Goal: Find specific page/section: Find specific page/section

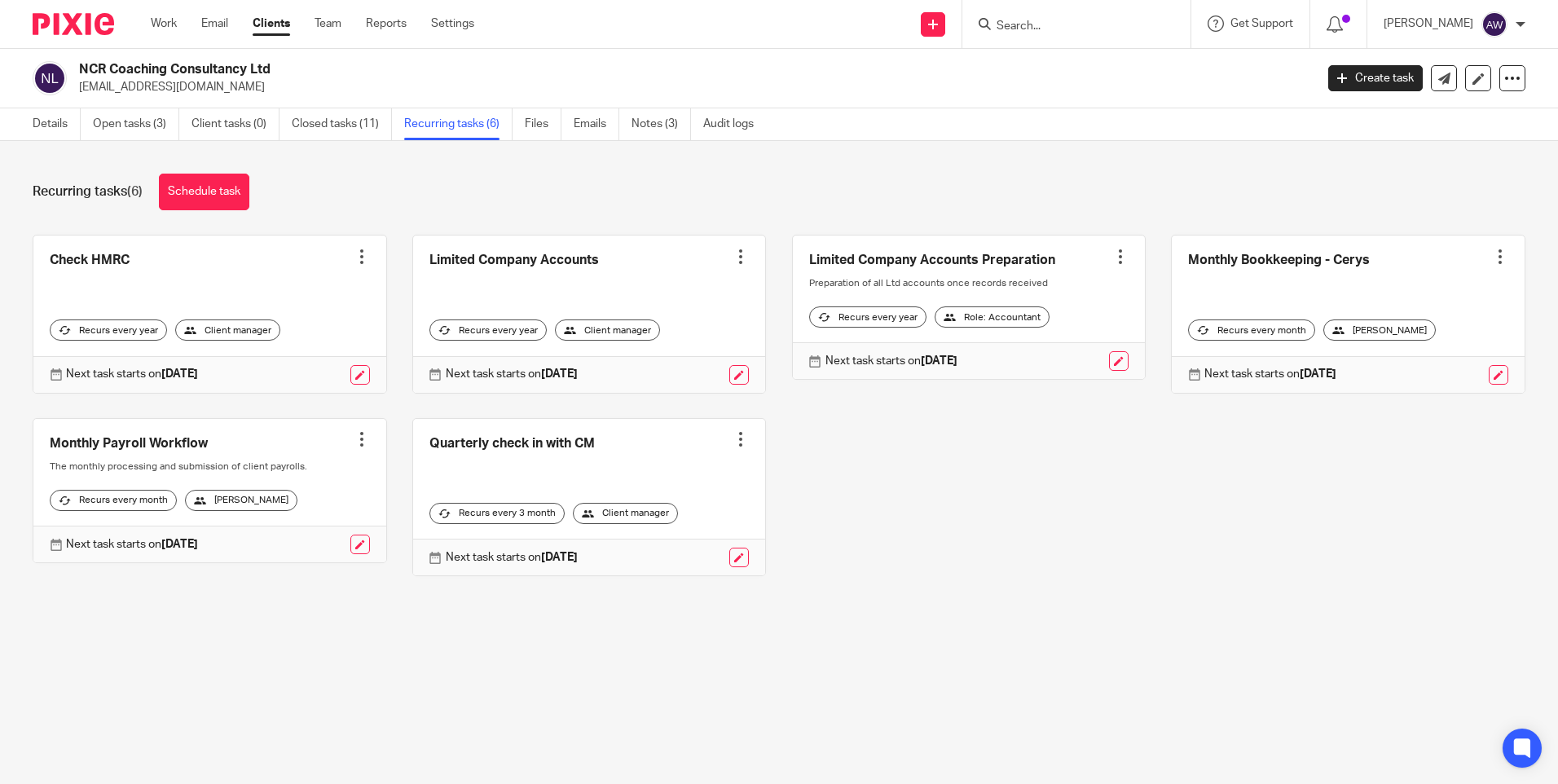
click at [1056, 30] on input "Search" at bounding box center [1068, 27] width 147 height 15
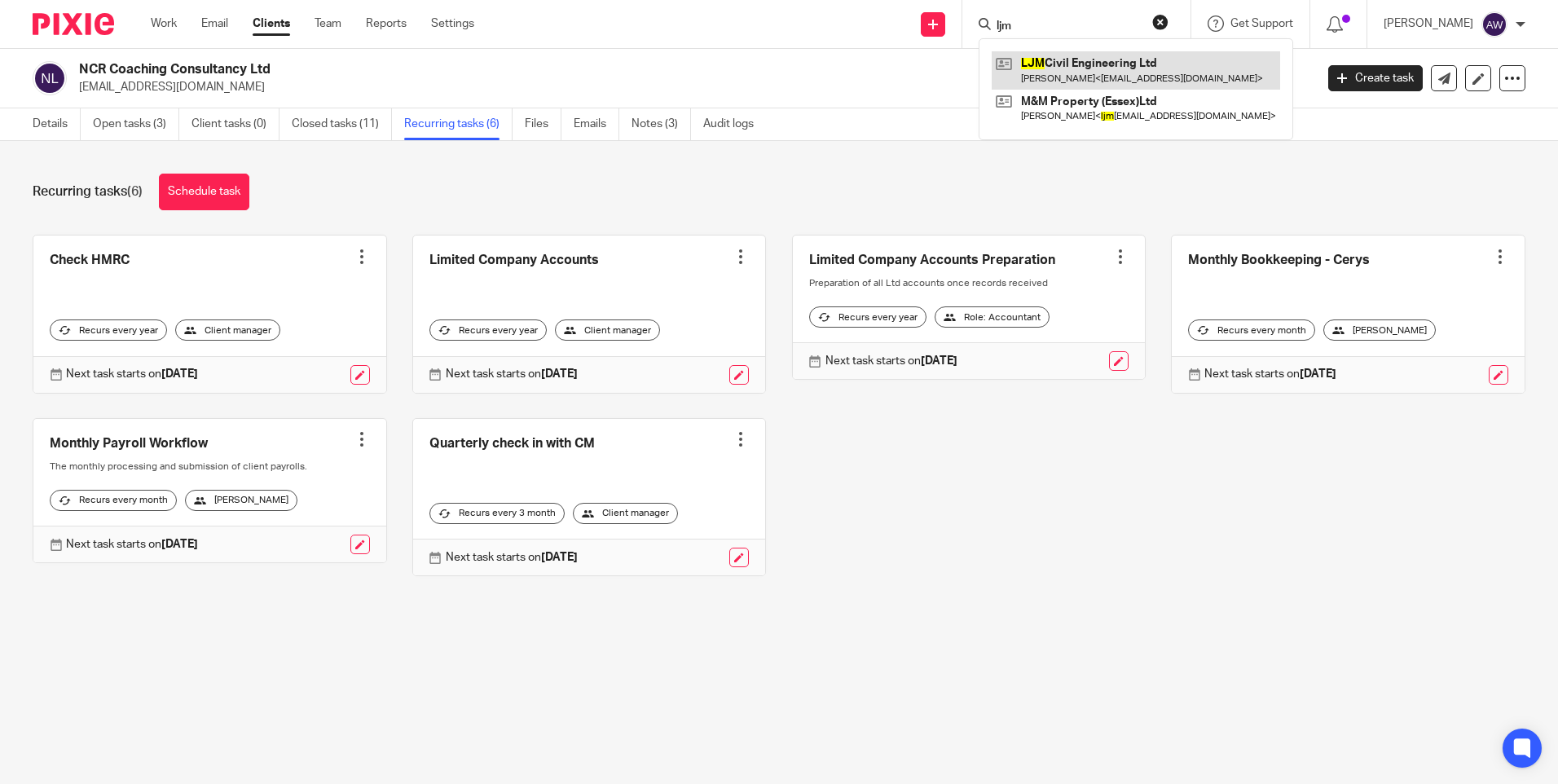
type input "ljm"
click at [1061, 54] on link at bounding box center [1136, 70] width 289 height 38
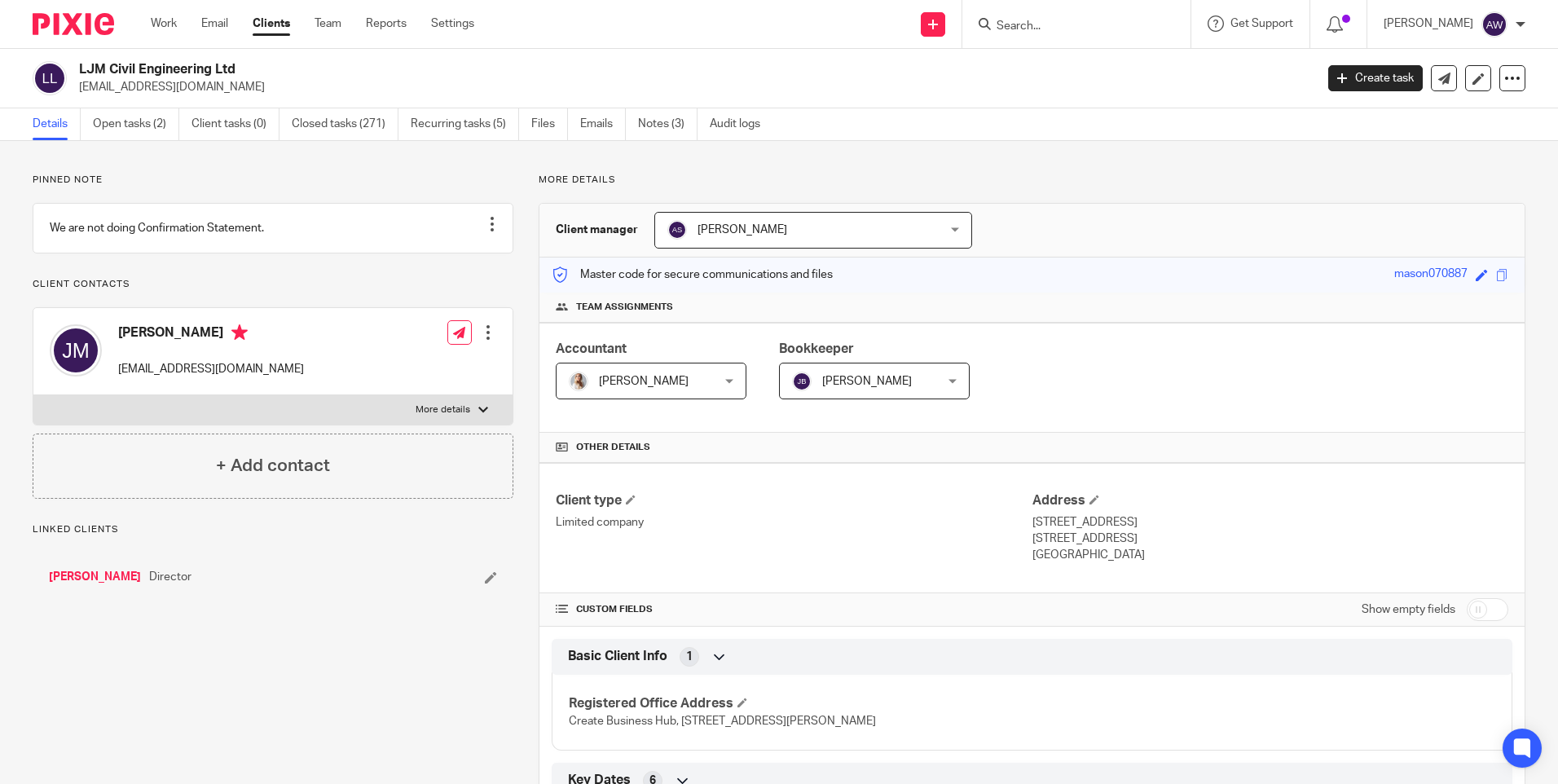
drag, startPoint x: 73, startPoint y: 87, endPoint x: 226, endPoint y: 95, distance: 153.2
click at [226, 95] on div "LJM Civil Engineering Ltd johnnymason87@icloud.com Create task Update from Comp…" at bounding box center [779, 78] width 1558 height 59
drag, startPoint x: 226, startPoint y: 95, endPoint x: 216, endPoint y: 86, distance: 13.5
copy p "johnnymason87@icloud.com"
click at [162, 16] on link "Work" at bounding box center [164, 24] width 26 height 16
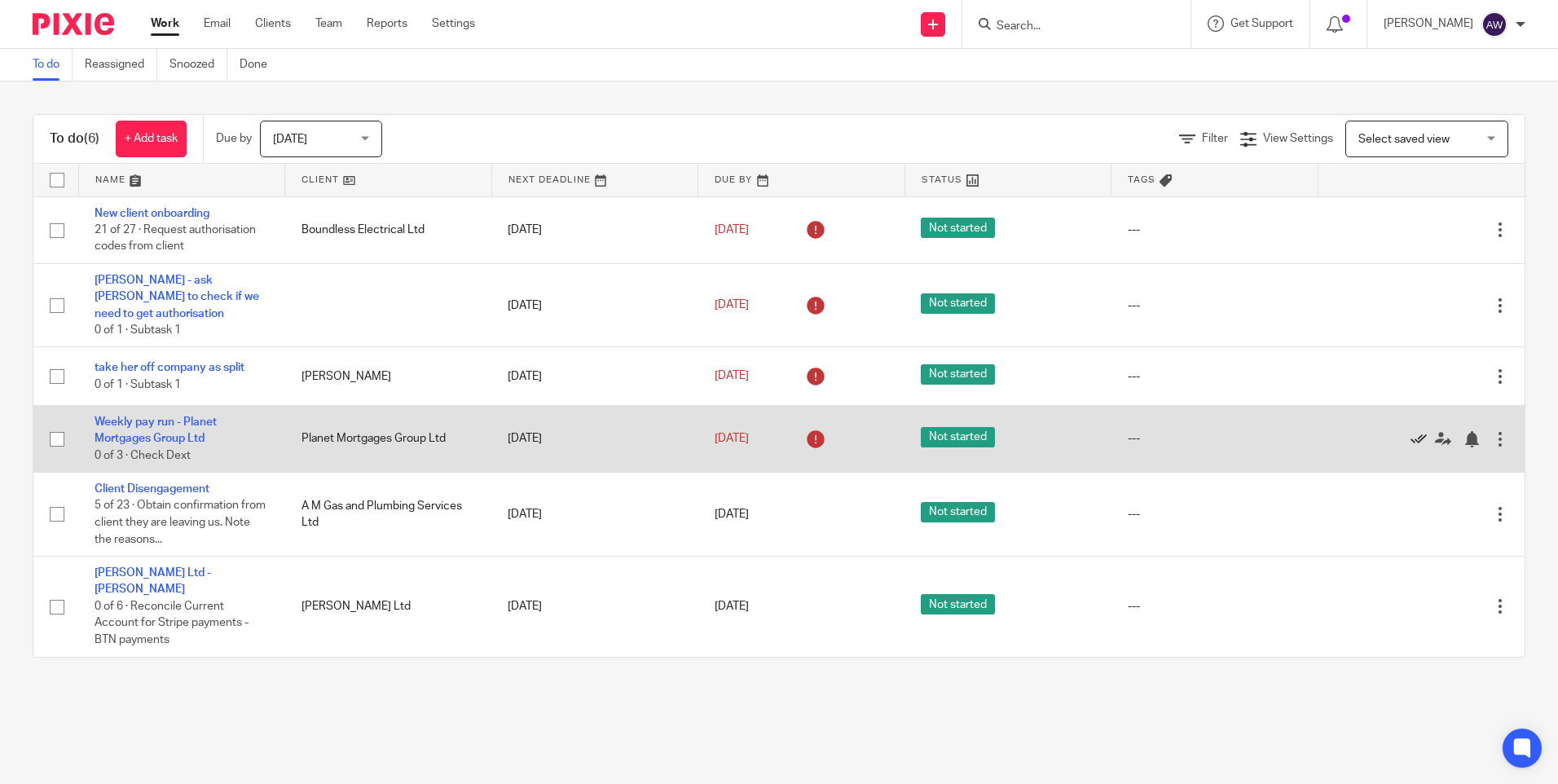
click at [1411, 438] on icon at bounding box center [1419, 439] width 16 height 16
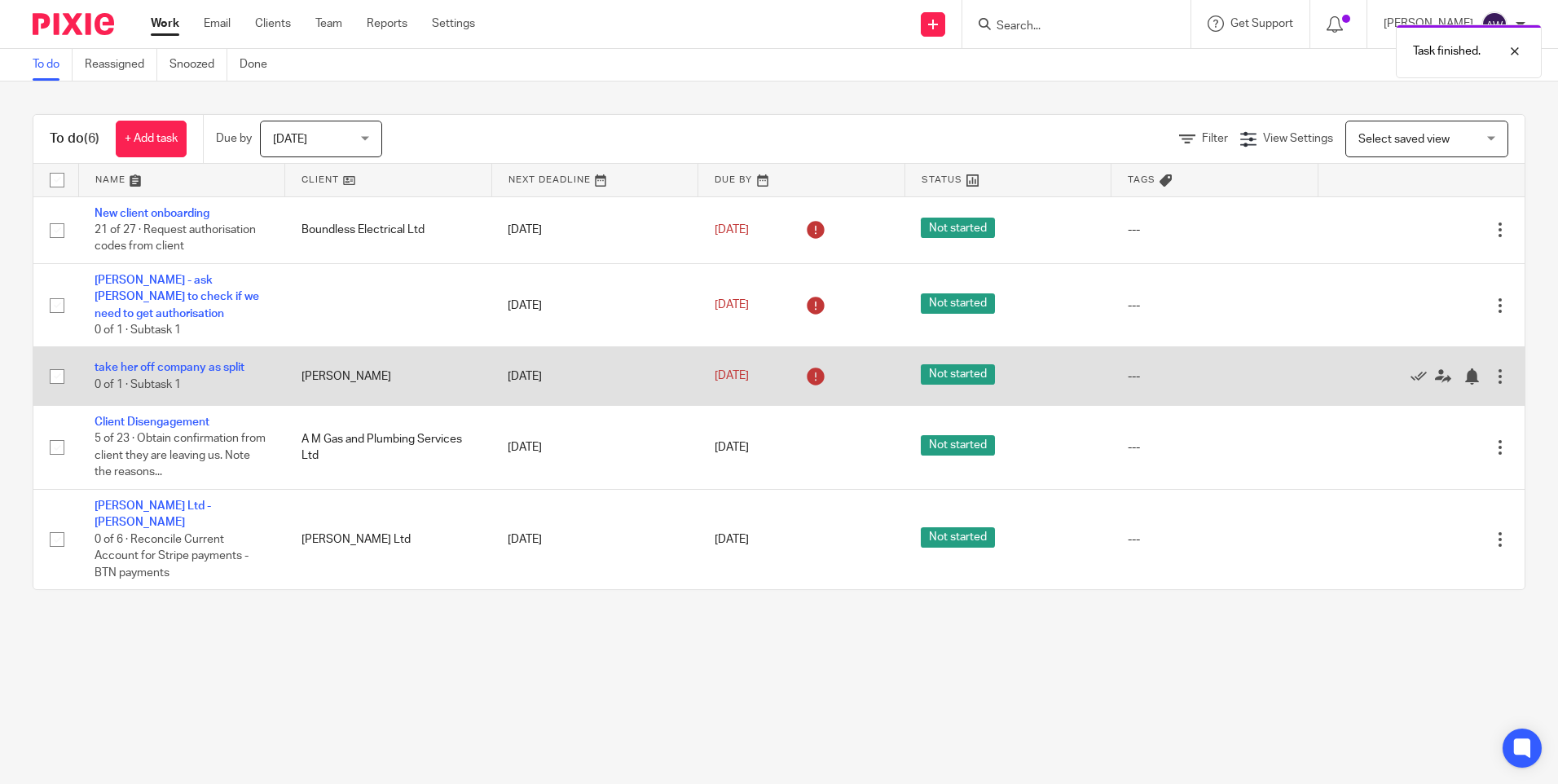
click at [1493, 369] on div at bounding box center [1500, 376] width 16 height 16
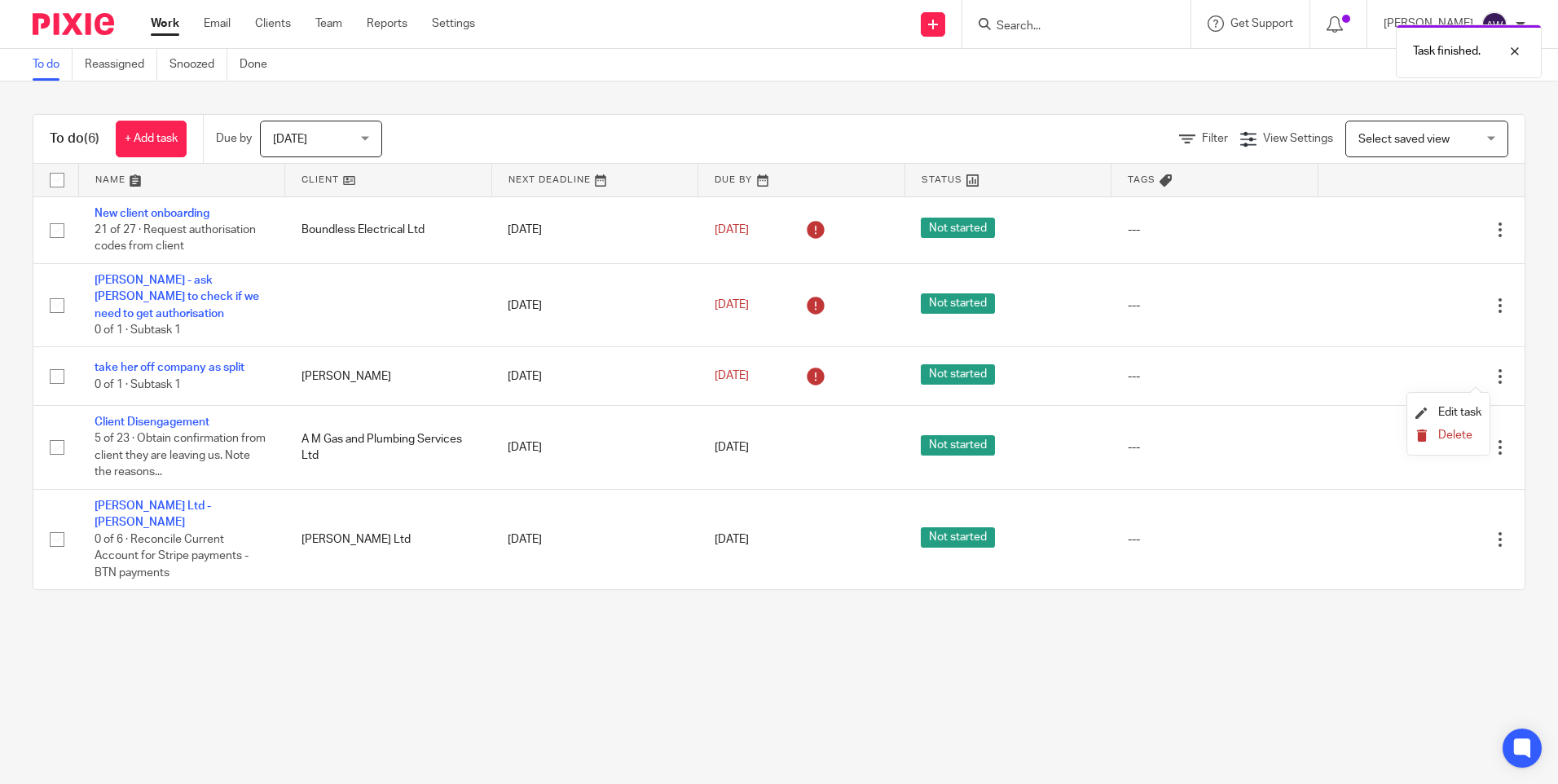
click at [1438, 434] on button "Delete" at bounding box center [1448, 435] width 66 height 13
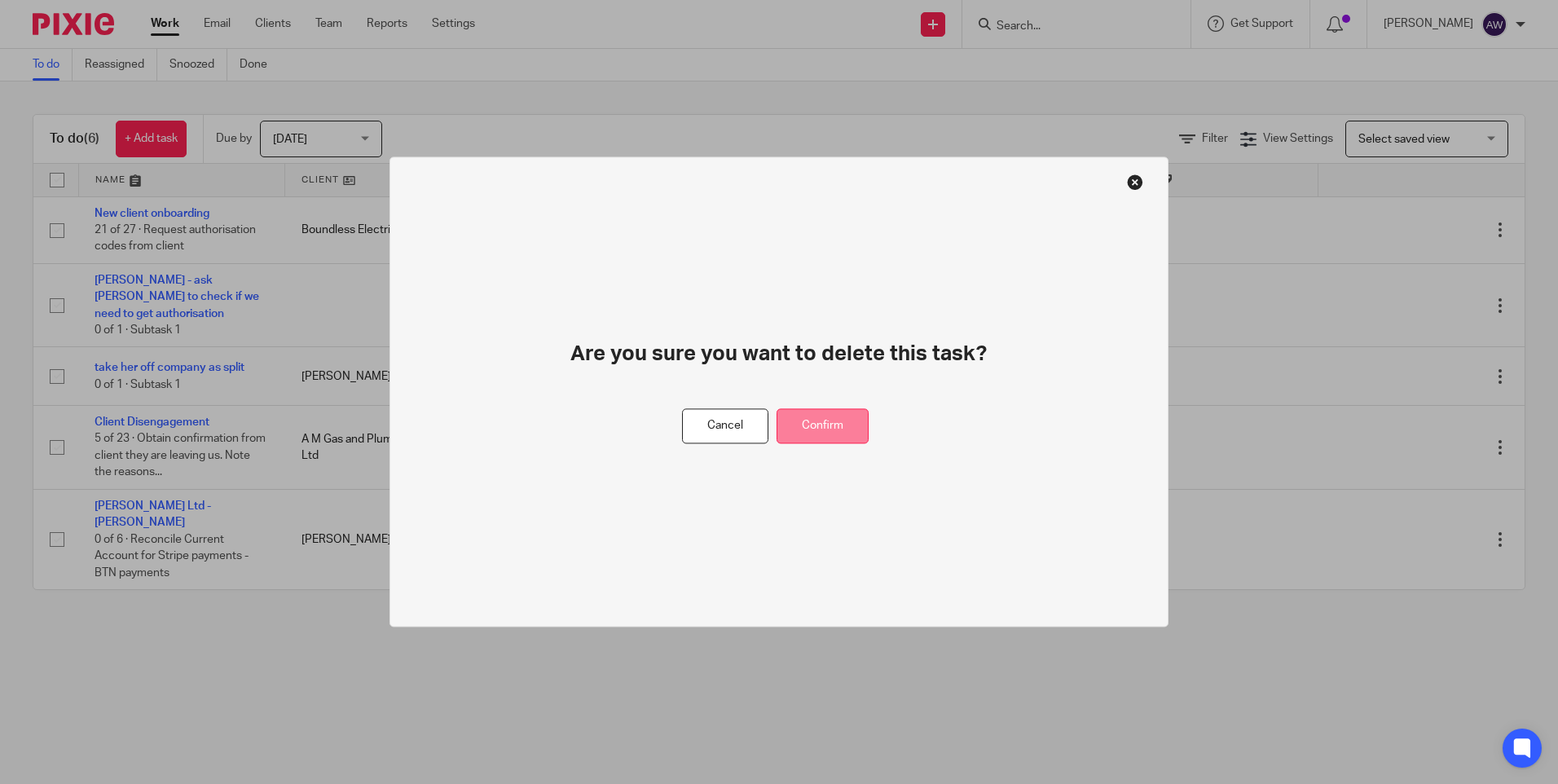
click at [840, 421] on button "Confirm" at bounding box center [822, 426] width 92 height 35
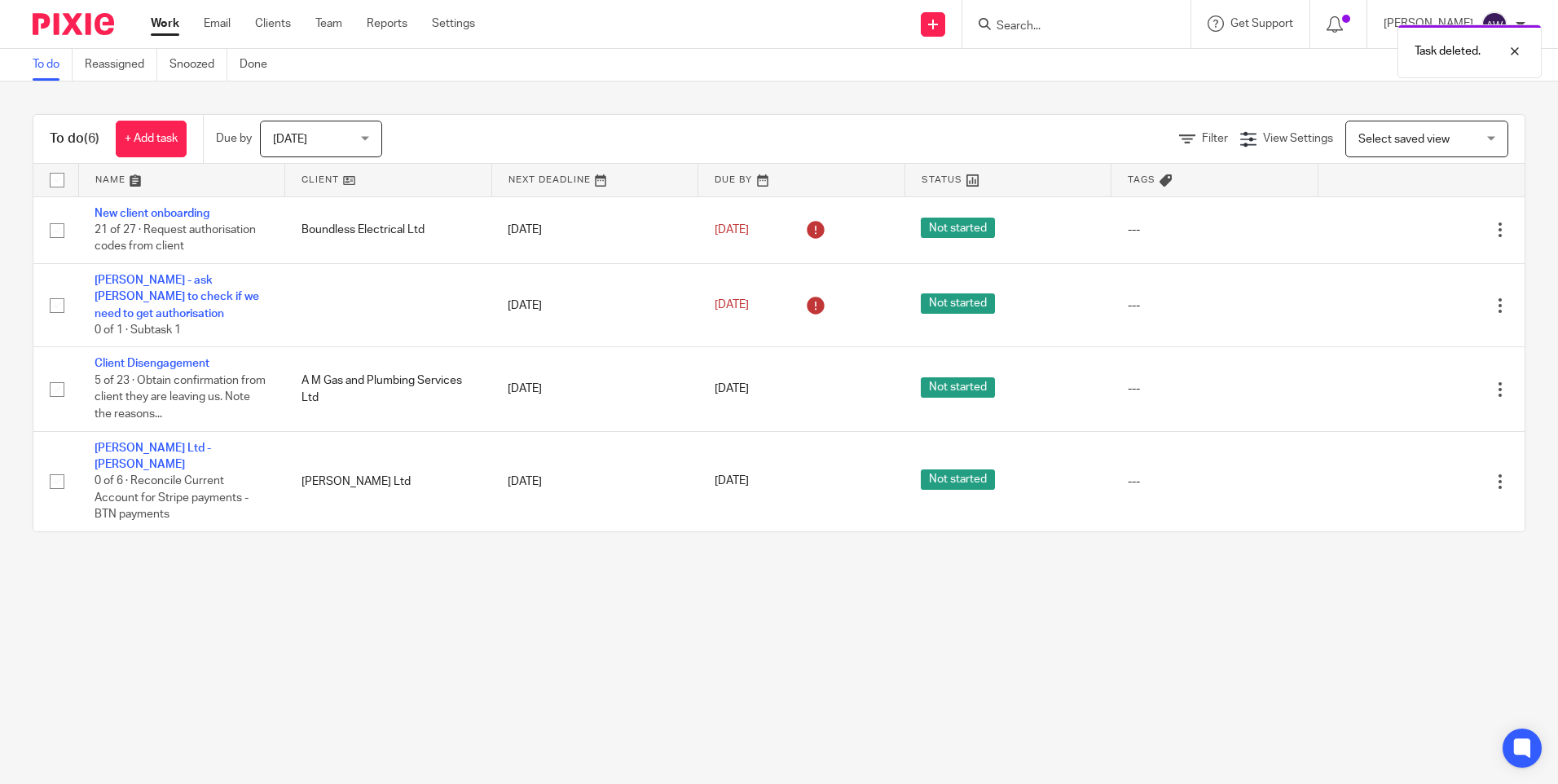
click at [374, 142] on div "Today Today" at bounding box center [320, 139] width 122 height 37
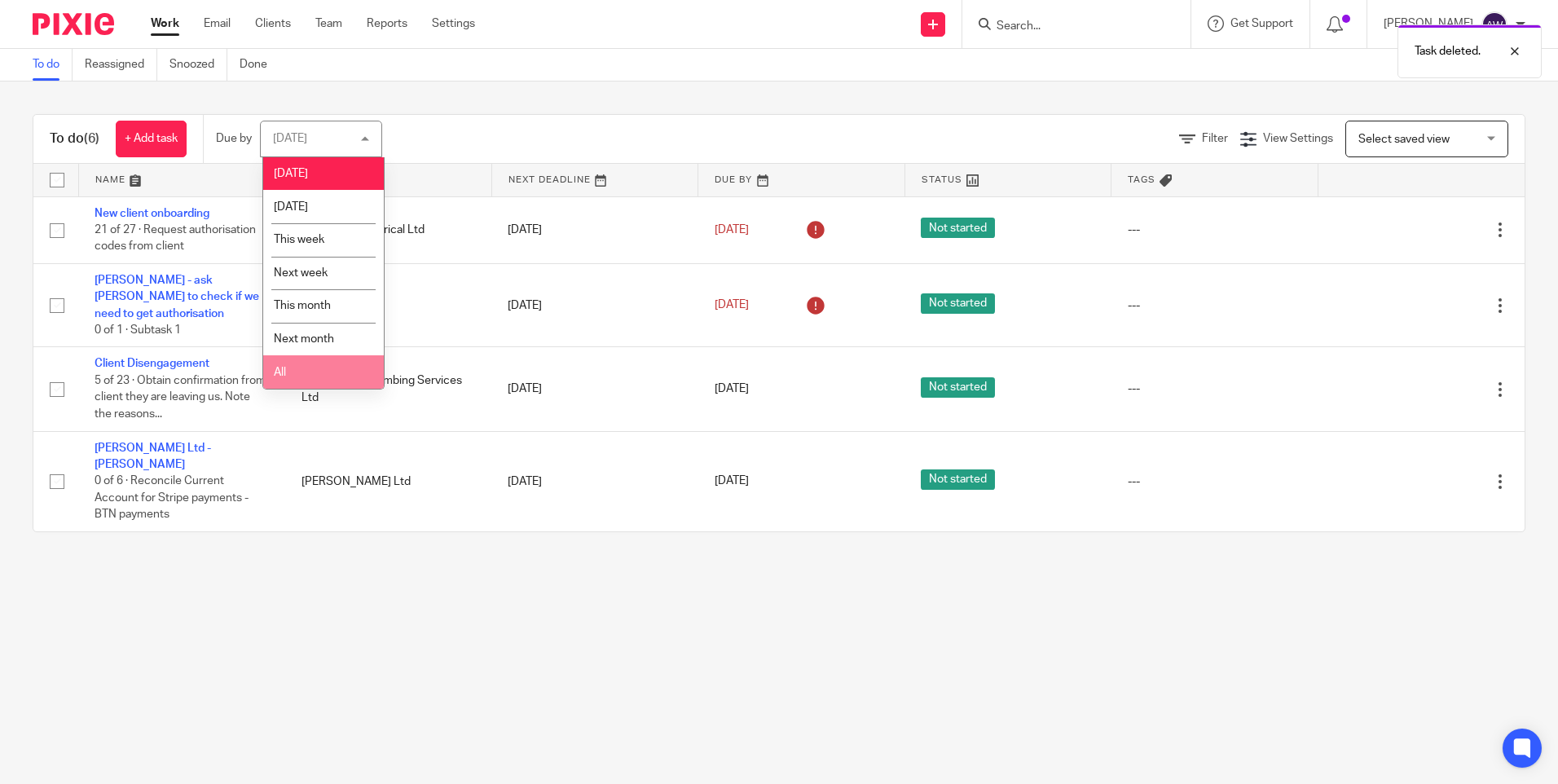
click at [312, 368] on li "All" at bounding box center [323, 372] width 121 height 34
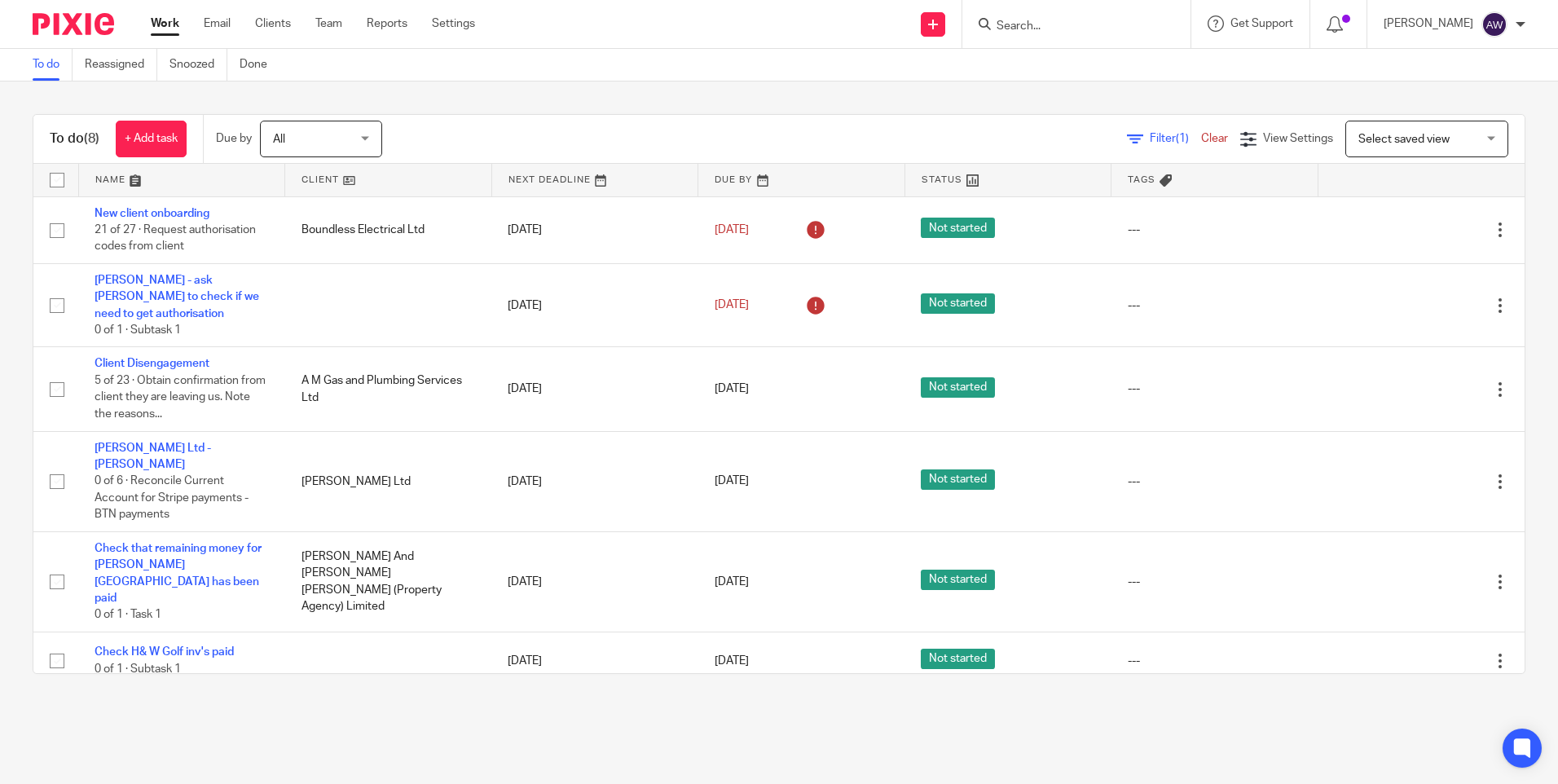
click at [1020, 21] on input "Search" at bounding box center [1068, 27] width 147 height 15
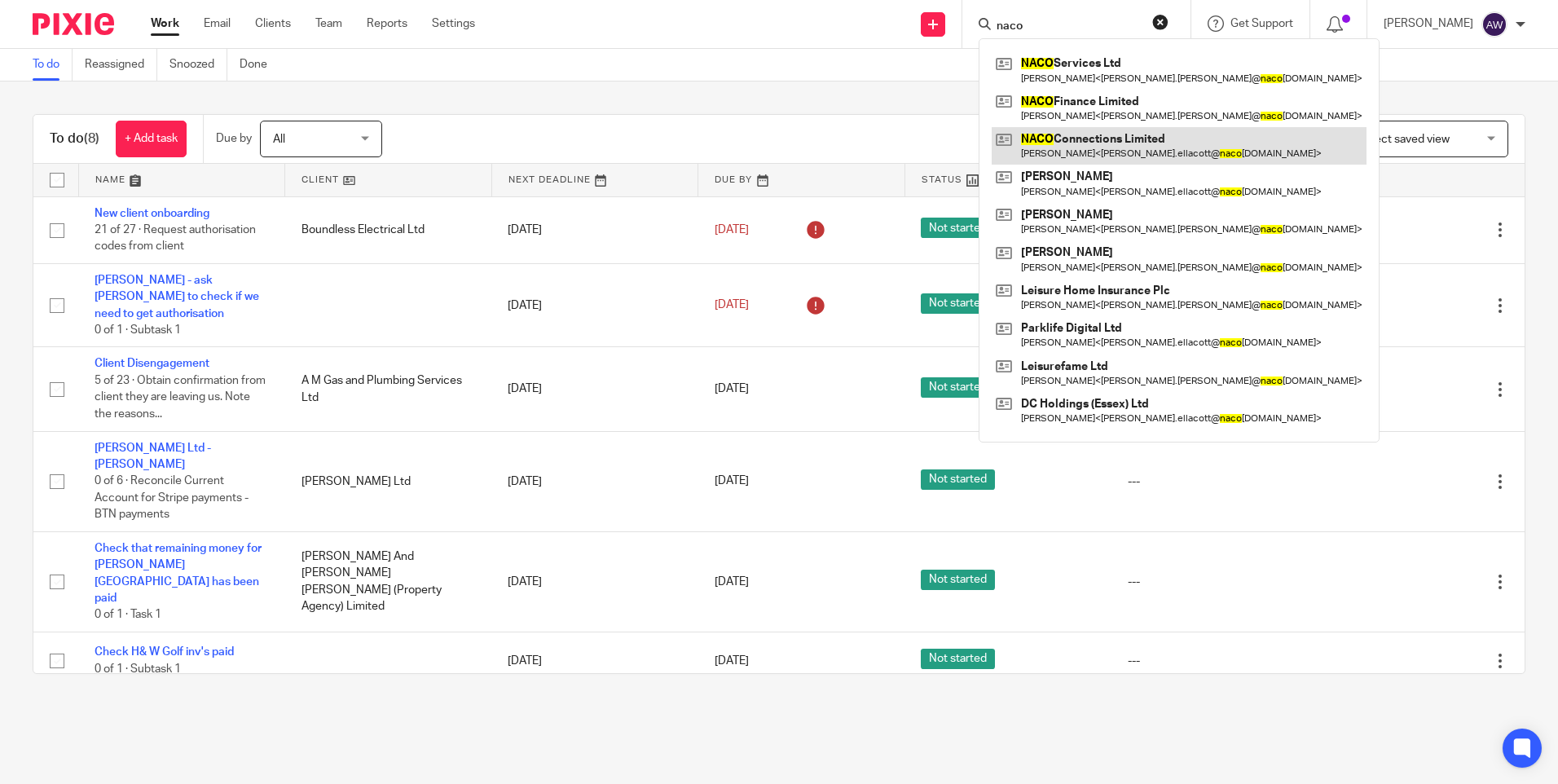
type input "naco"
click at [1089, 134] on link at bounding box center [1179, 146] width 375 height 38
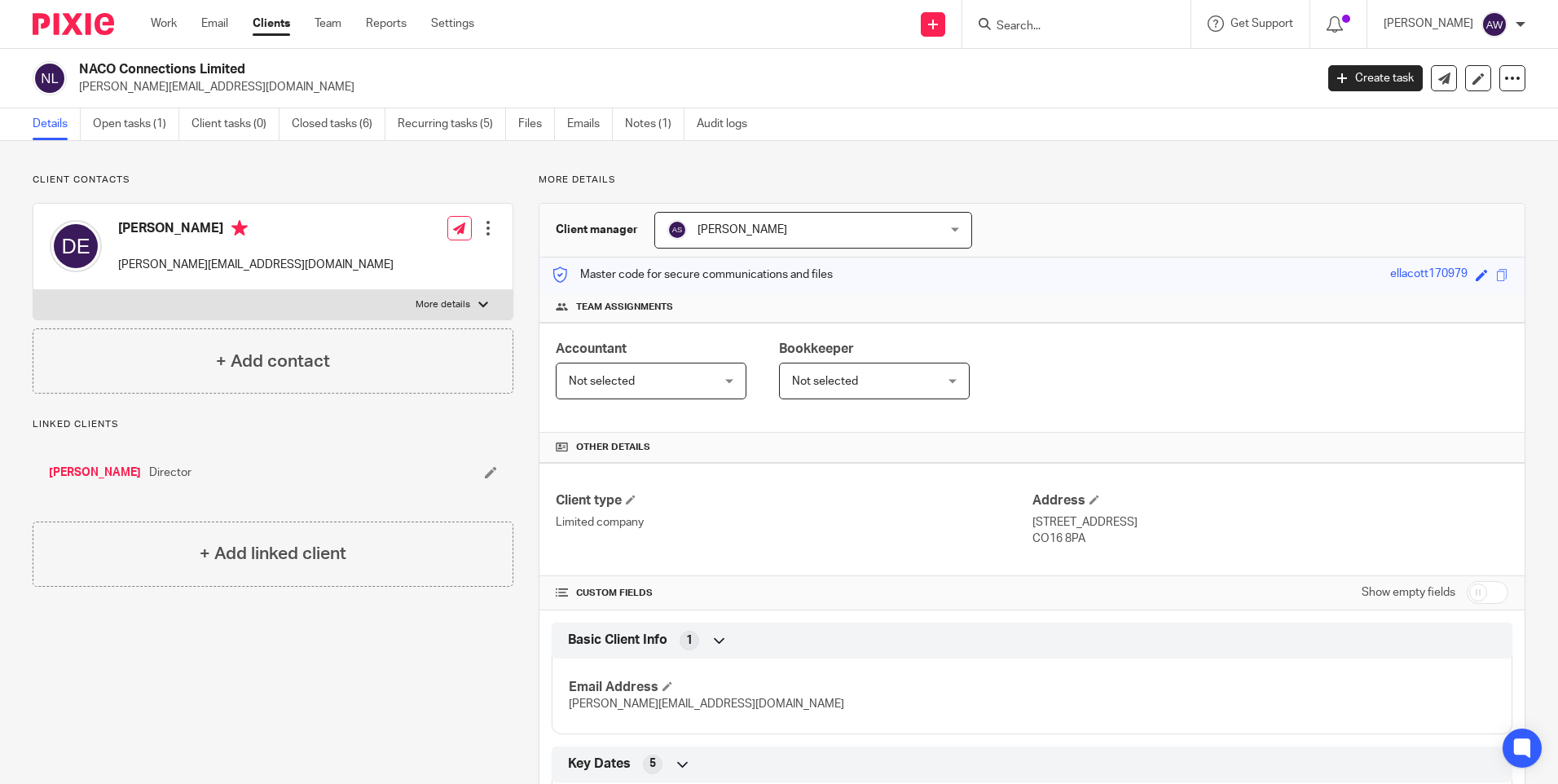
click at [1018, 25] on input "Search" at bounding box center [1068, 27] width 147 height 15
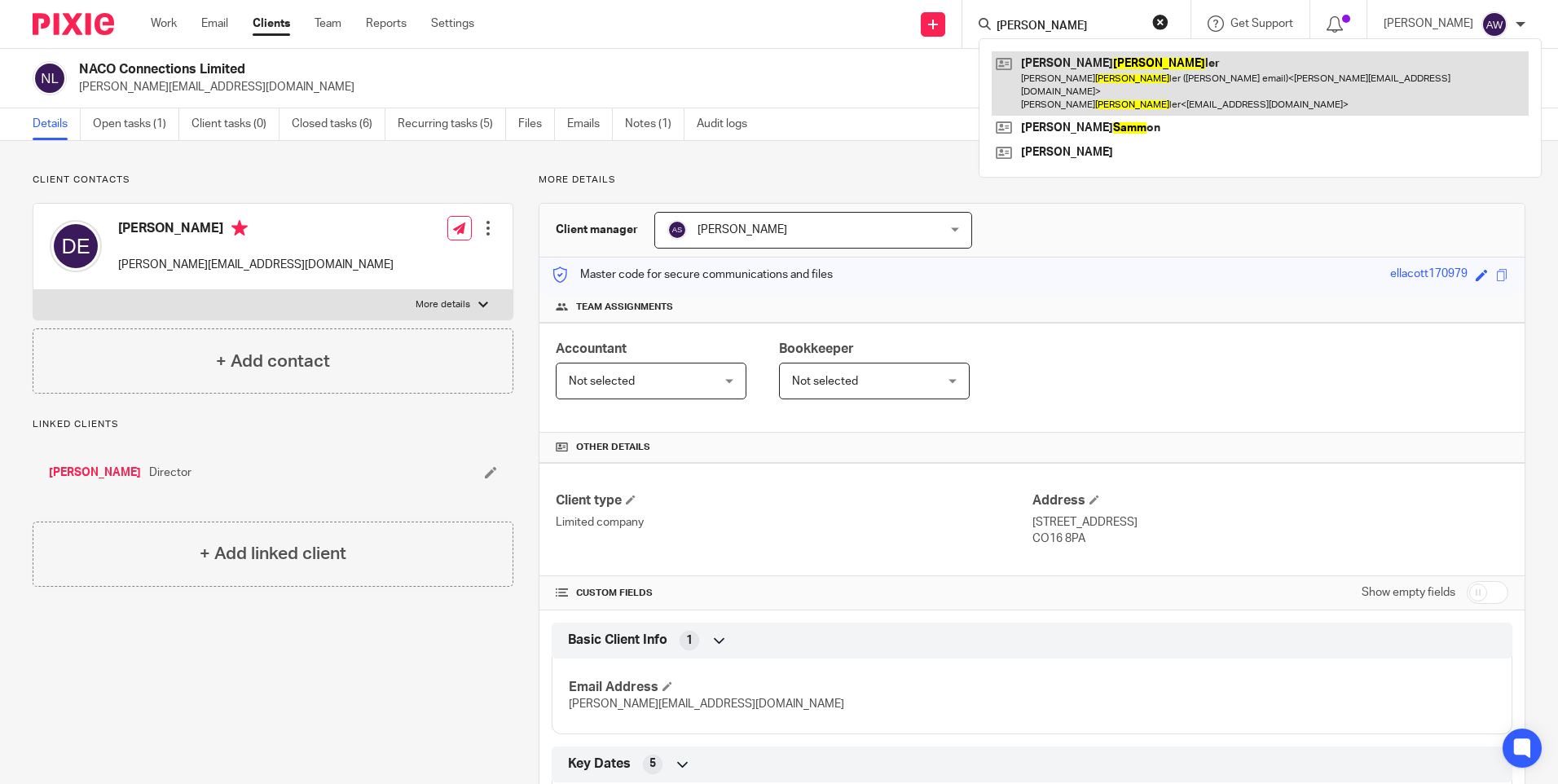
type input "stamm"
click at [1049, 67] on link at bounding box center [1260, 83] width 538 height 64
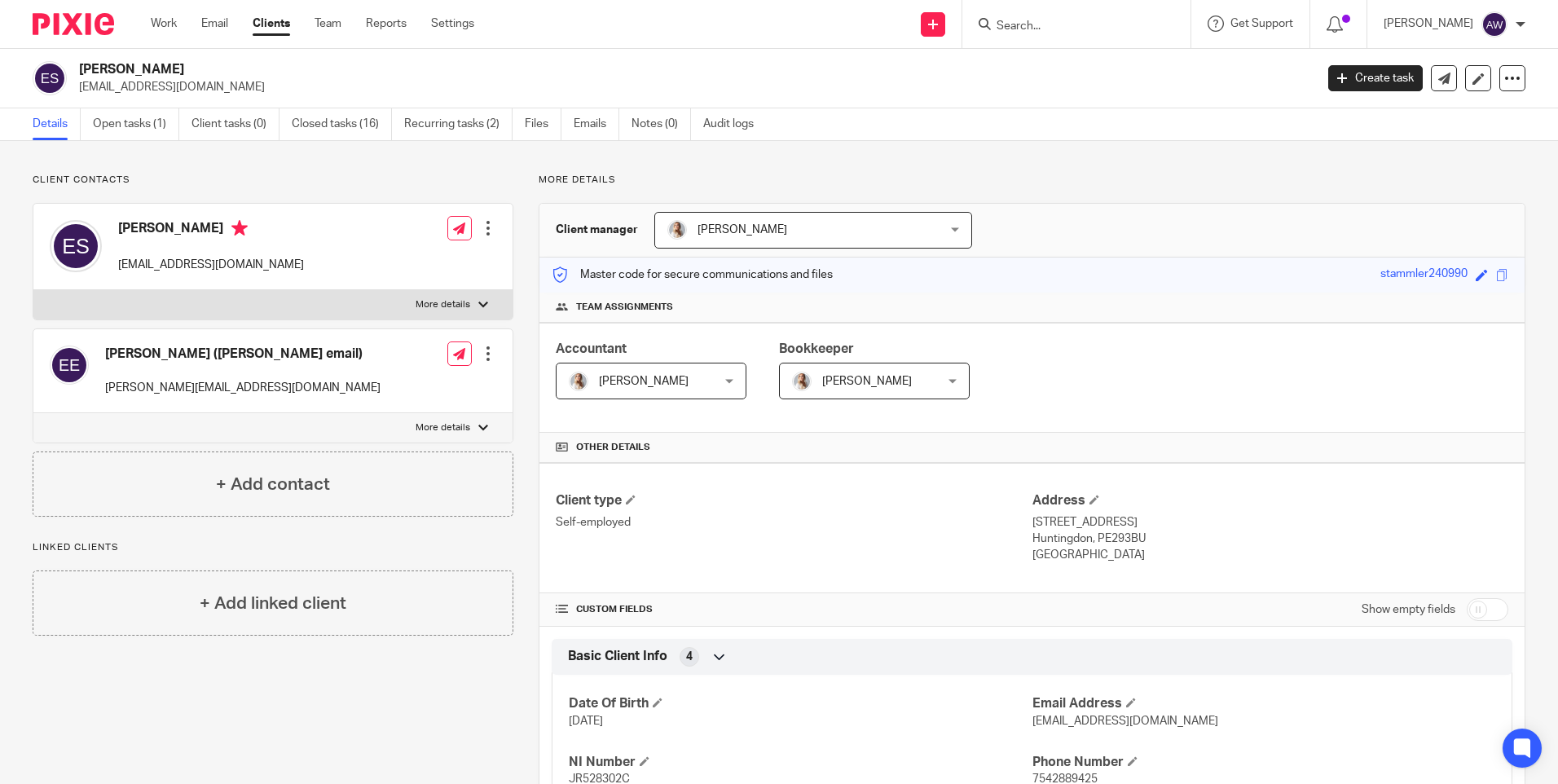
click at [1014, 26] on input "Search" at bounding box center [1068, 27] width 147 height 15
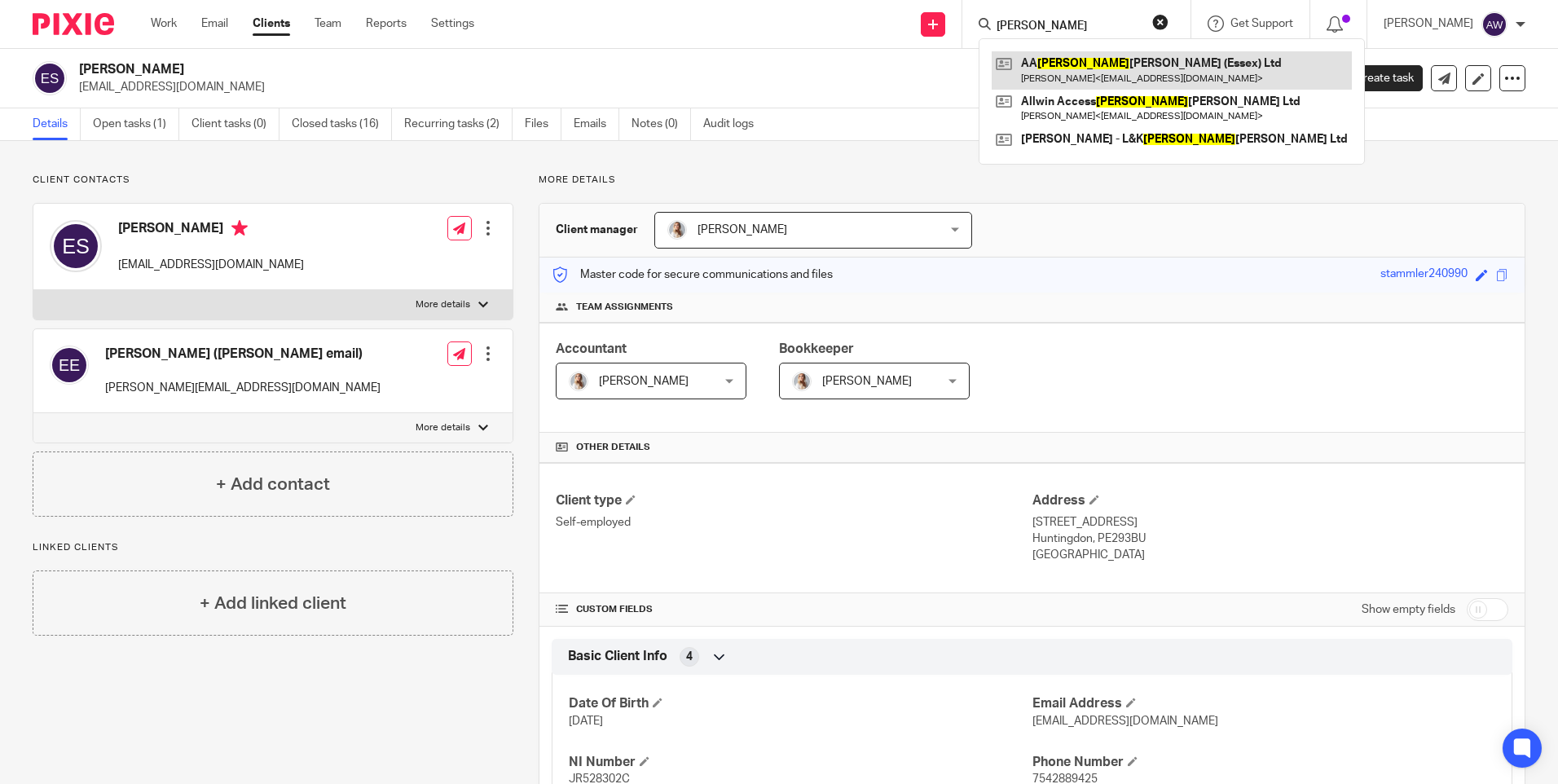
type input "[PERSON_NAME]"
click at [1069, 64] on link at bounding box center [1171, 70] width 360 height 38
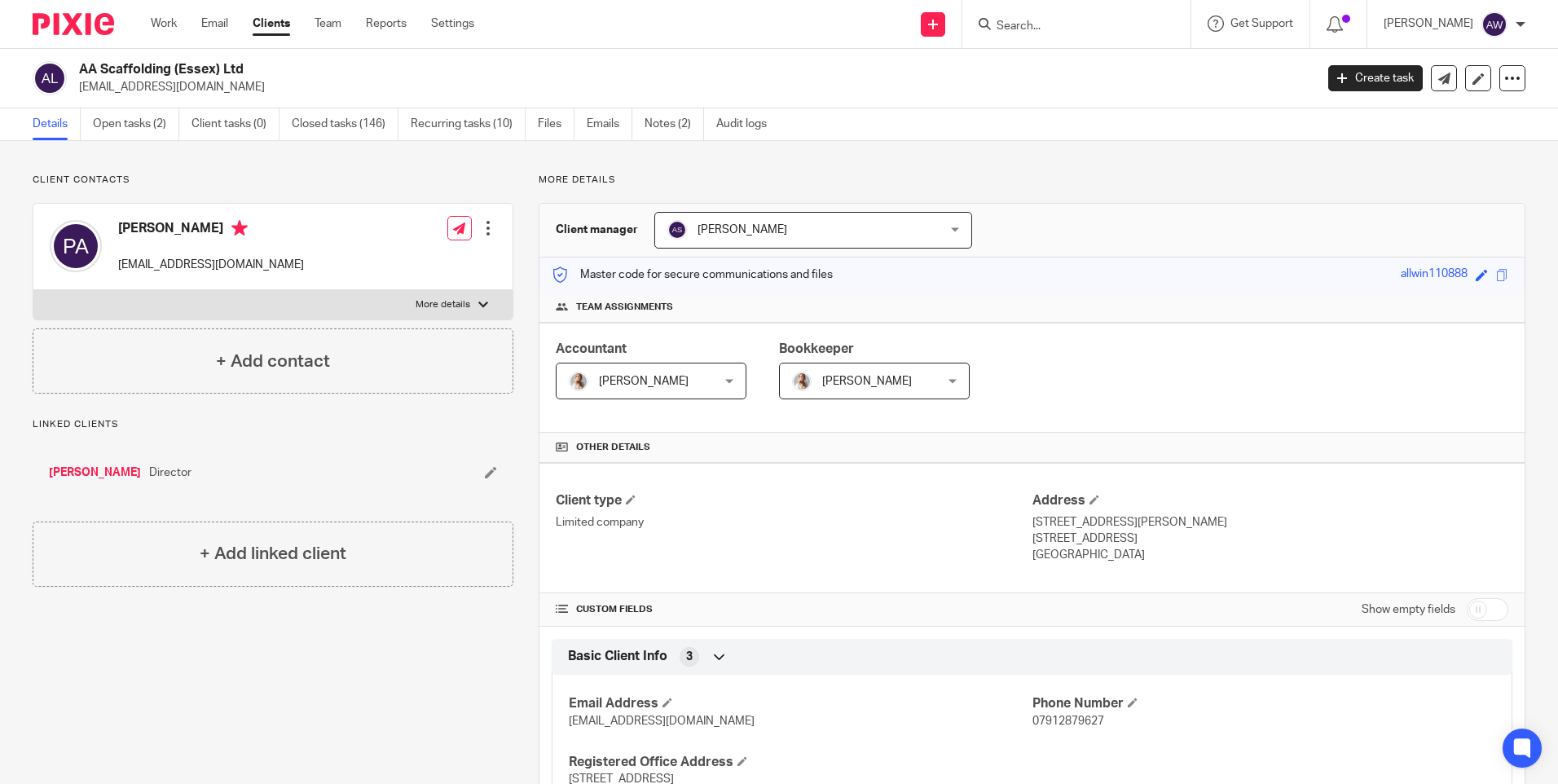
click at [1036, 33] on input "Search" at bounding box center [1068, 27] width 147 height 15
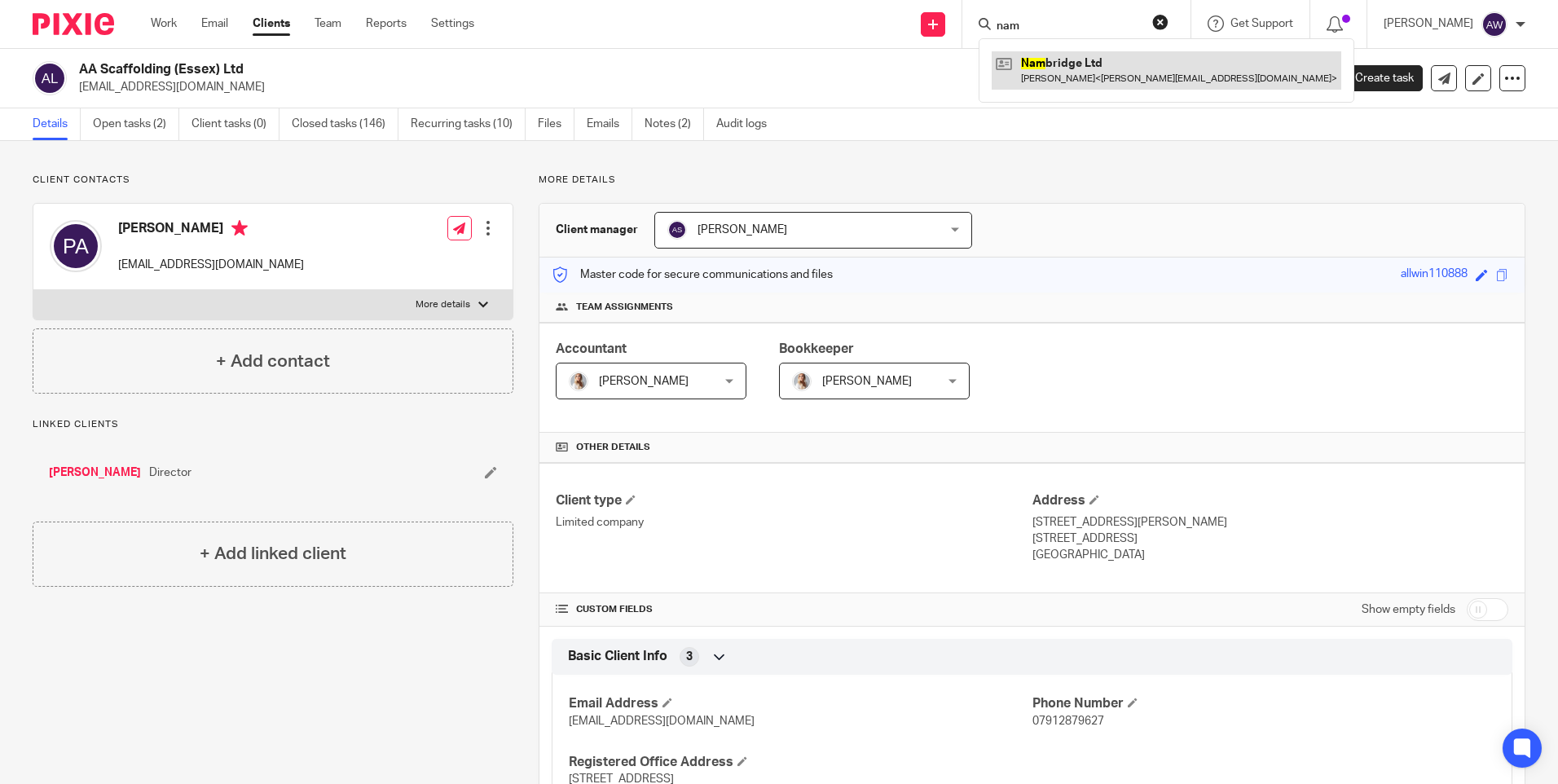
type input "nam"
click at [1082, 69] on link at bounding box center [1166, 70] width 350 height 38
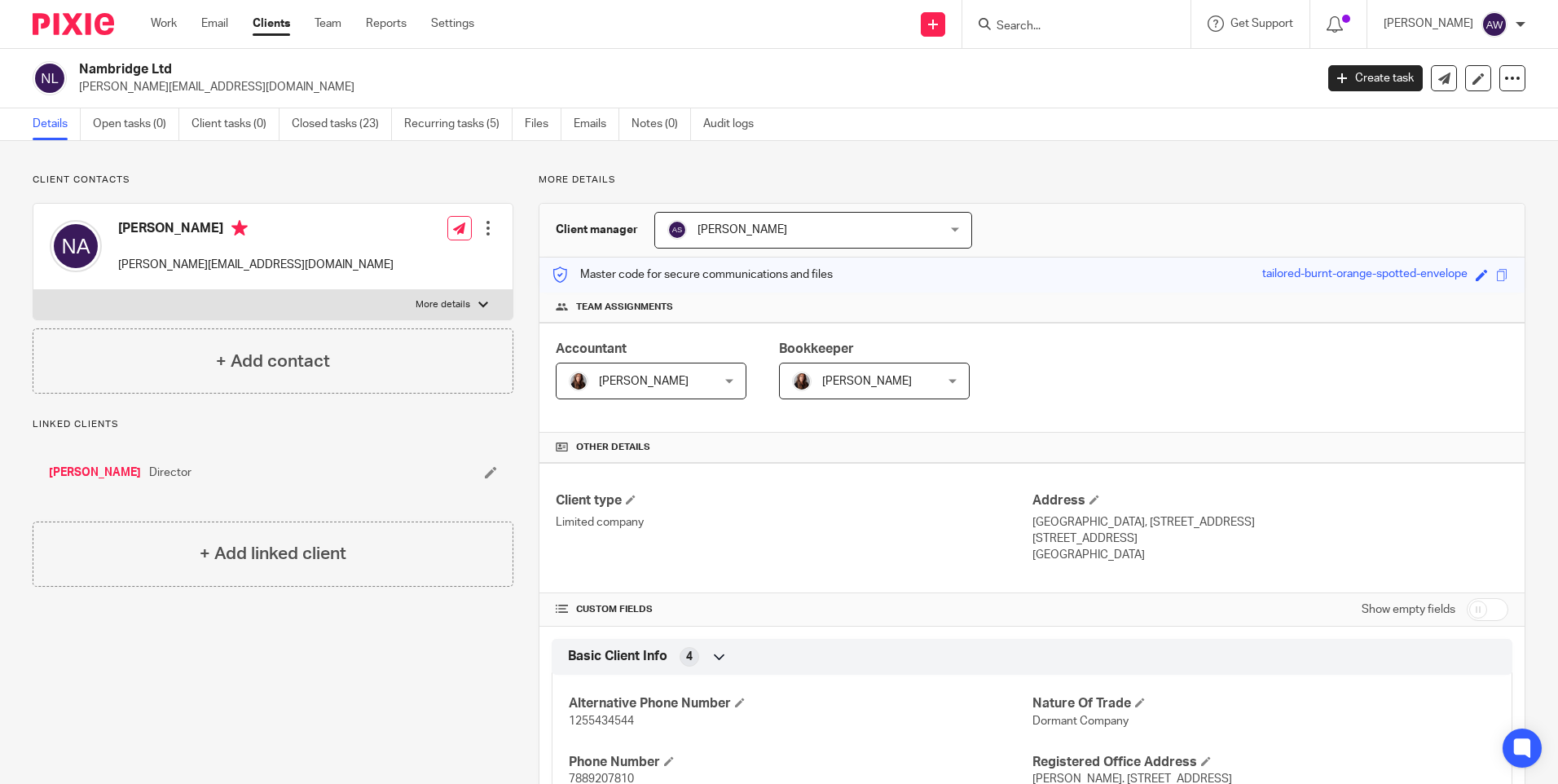
click at [1038, 22] on input "Search" at bounding box center [1068, 27] width 147 height 15
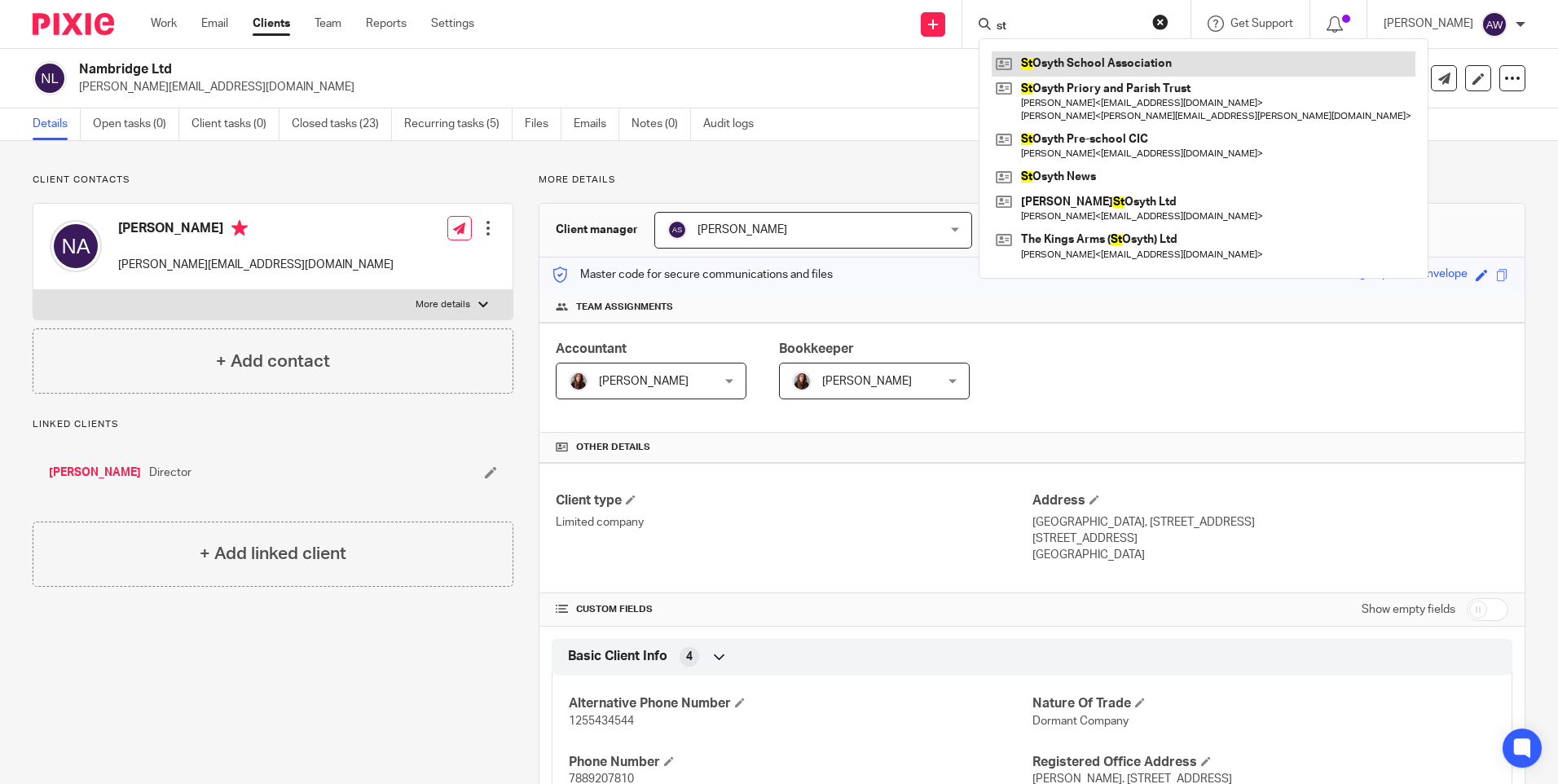
type input "st"
click at [1073, 66] on link at bounding box center [1203, 63] width 423 height 25
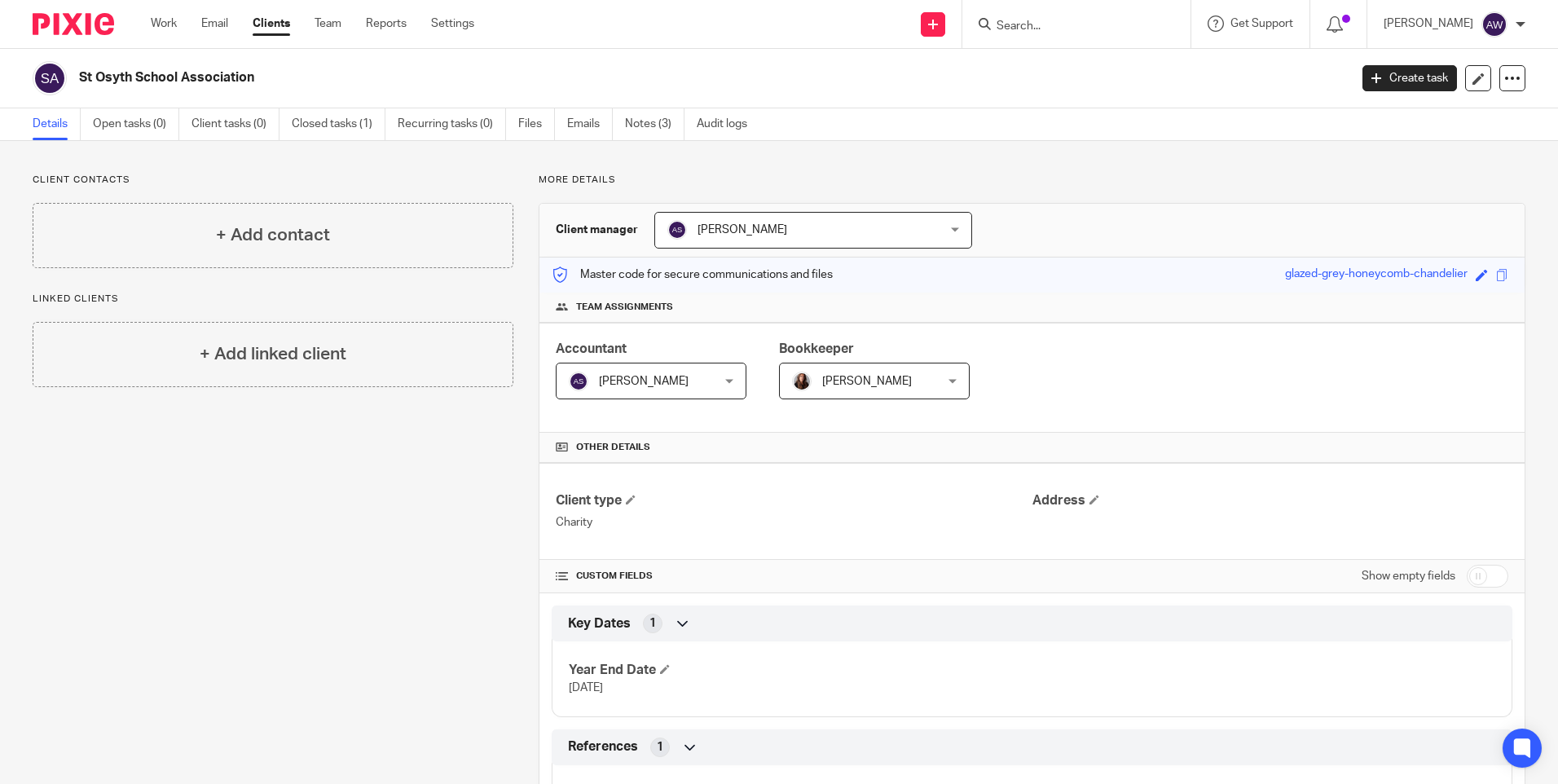
click at [1037, 24] on input "Search" at bounding box center [1068, 27] width 147 height 15
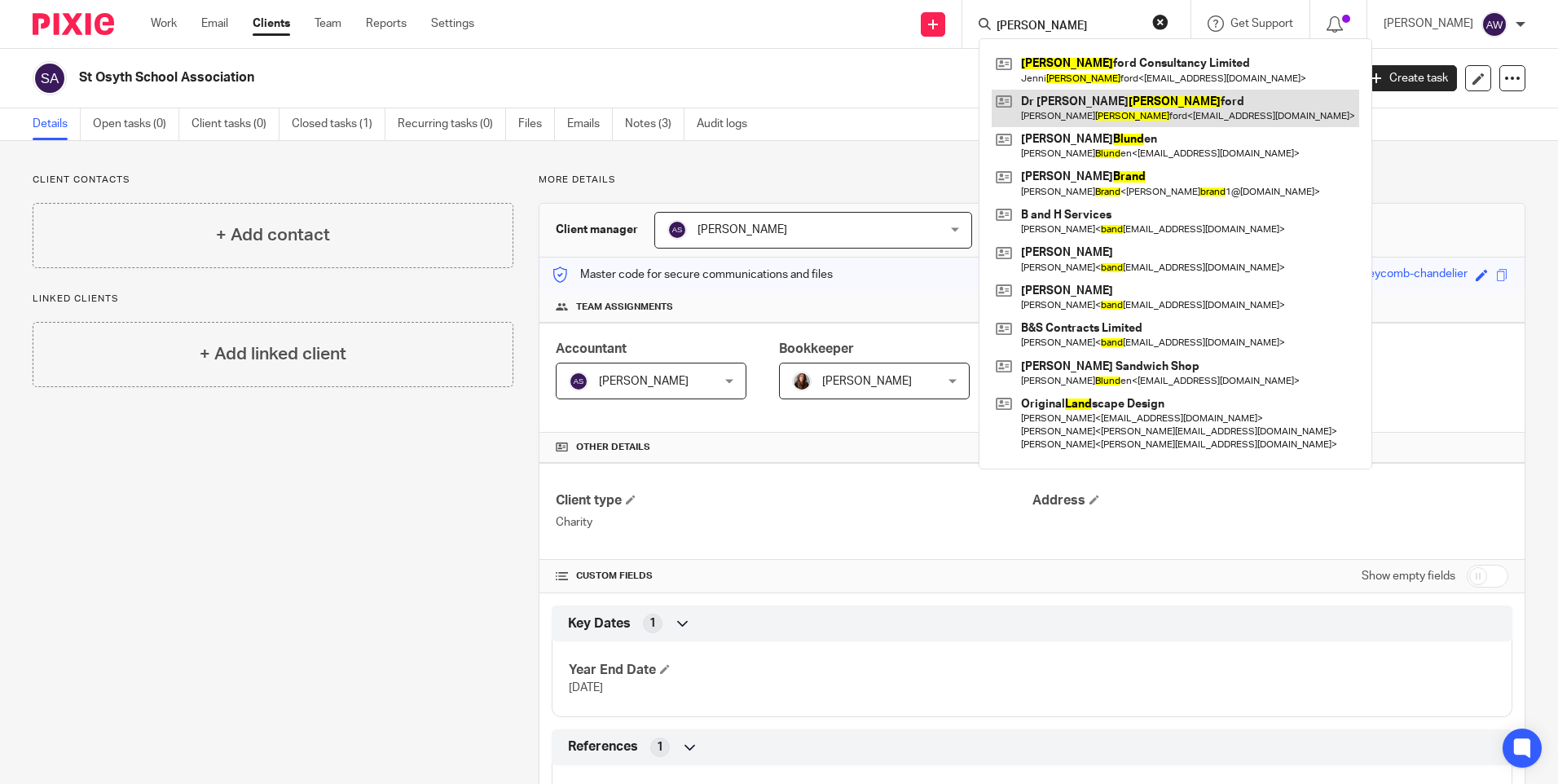
type input "bland"
click at [1114, 104] on link at bounding box center [1175, 108] width 368 height 38
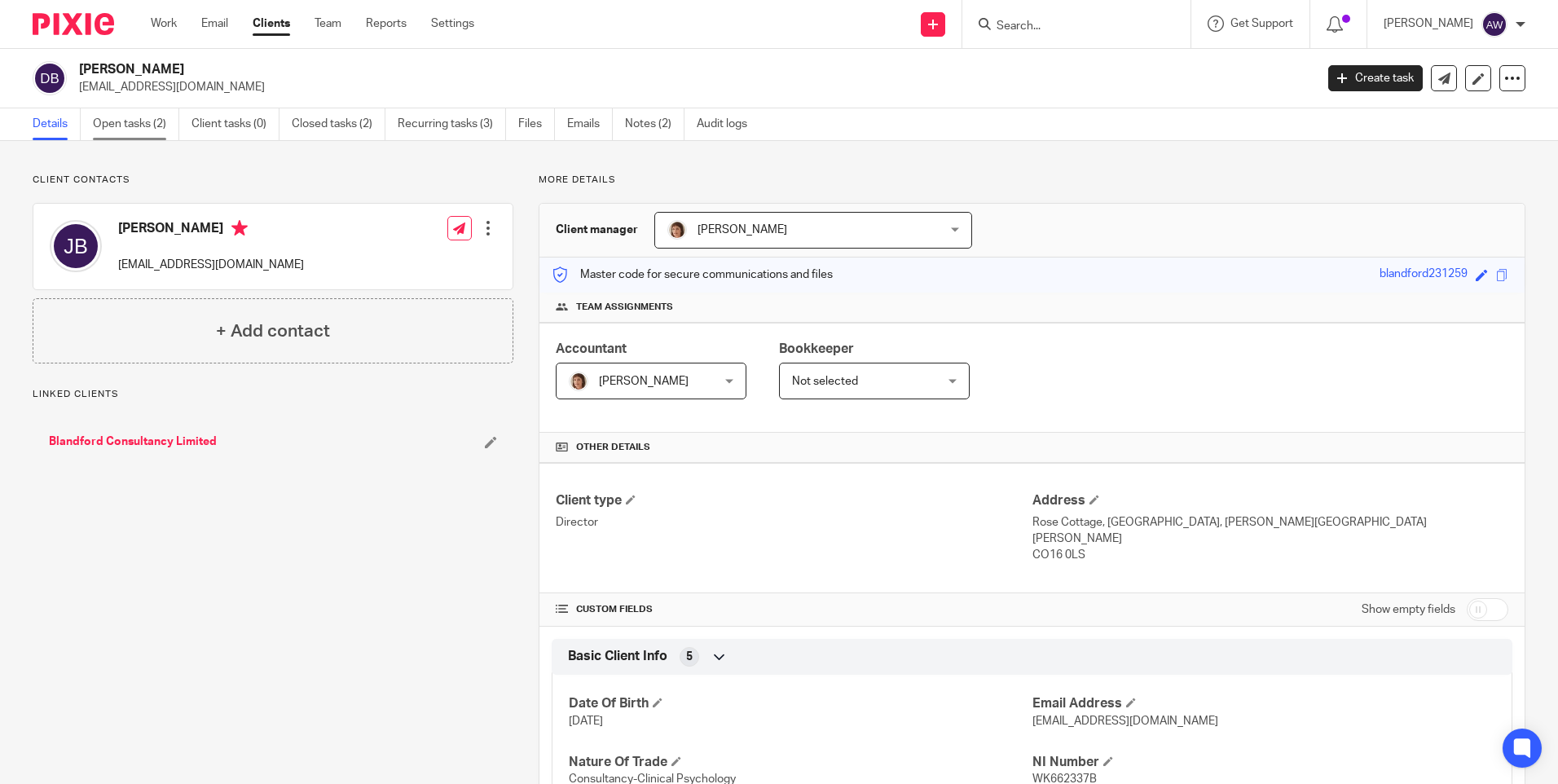
click at [115, 129] on link "Open tasks (2)" at bounding box center [136, 124] width 86 height 32
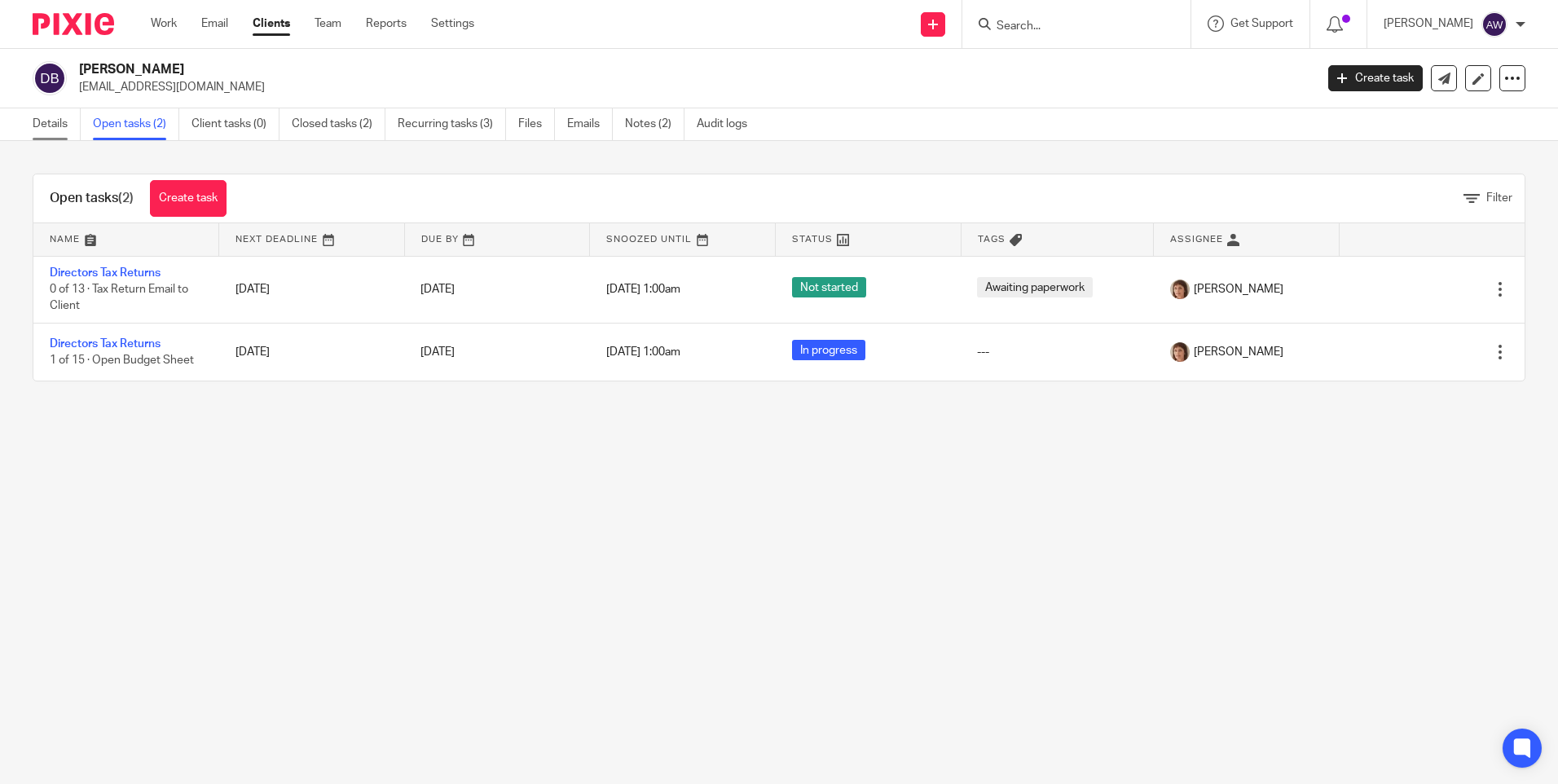
click at [52, 127] on link "Details" at bounding box center [57, 124] width 48 height 32
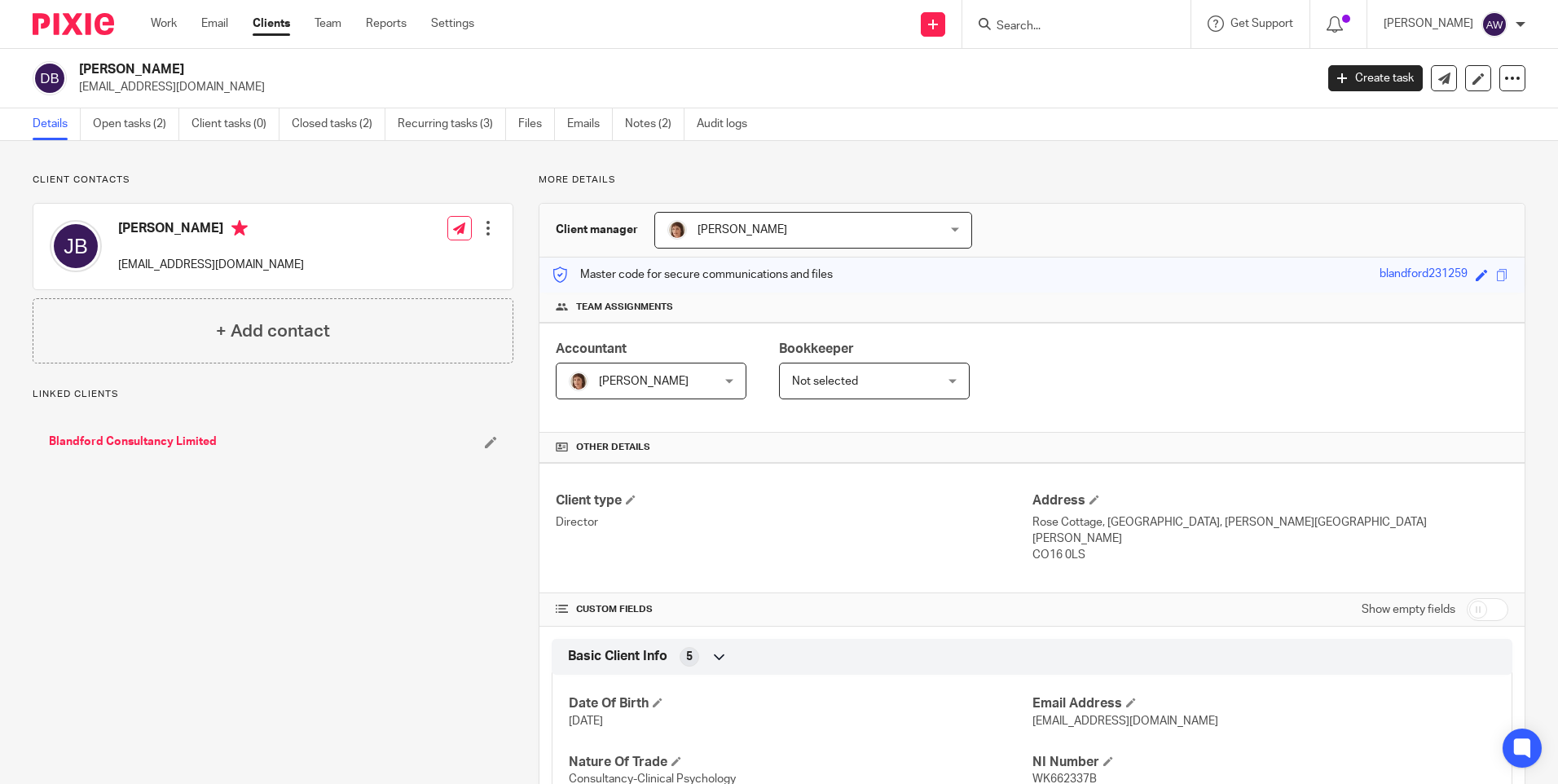
click at [1467, 598] on input "checkbox" at bounding box center [1488, 609] width 42 height 23
checkbox input "true"
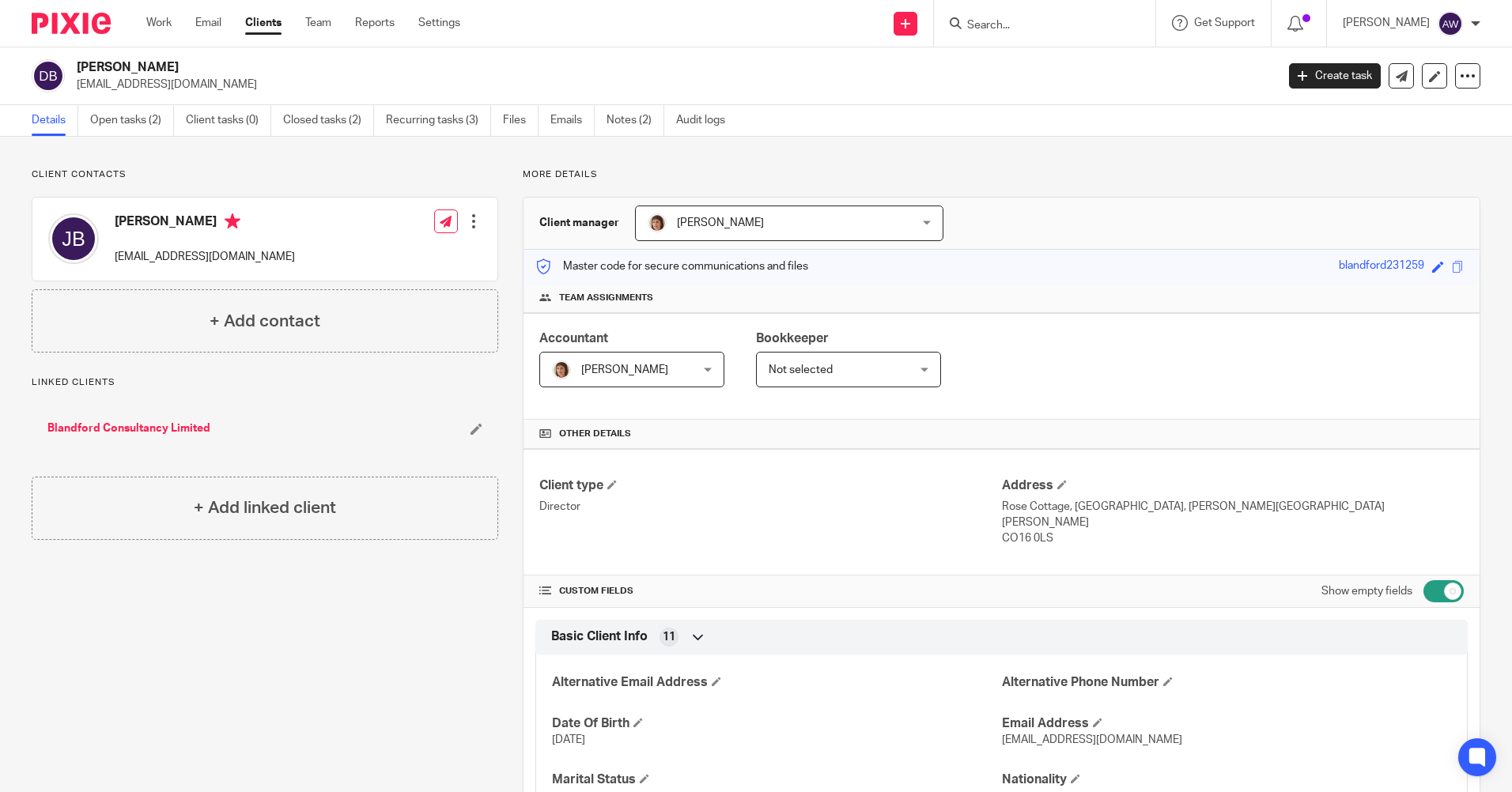
click at [1010, 29] on input "Search" at bounding box center [1037, 26] width 142 height 14
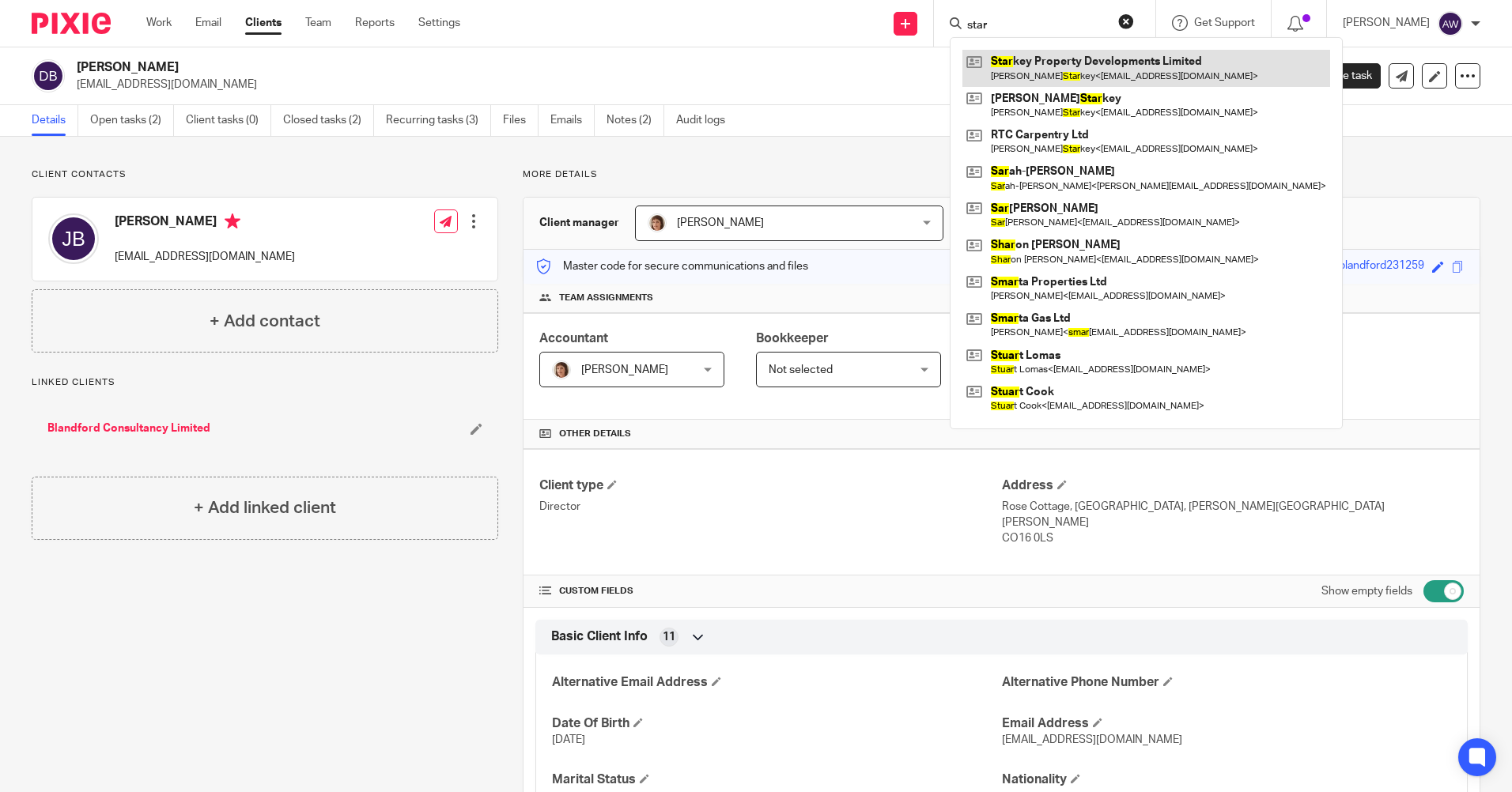
type input "star"
click at [1028, 60] on link at bounding box center [1146, 68] width 368 height 37
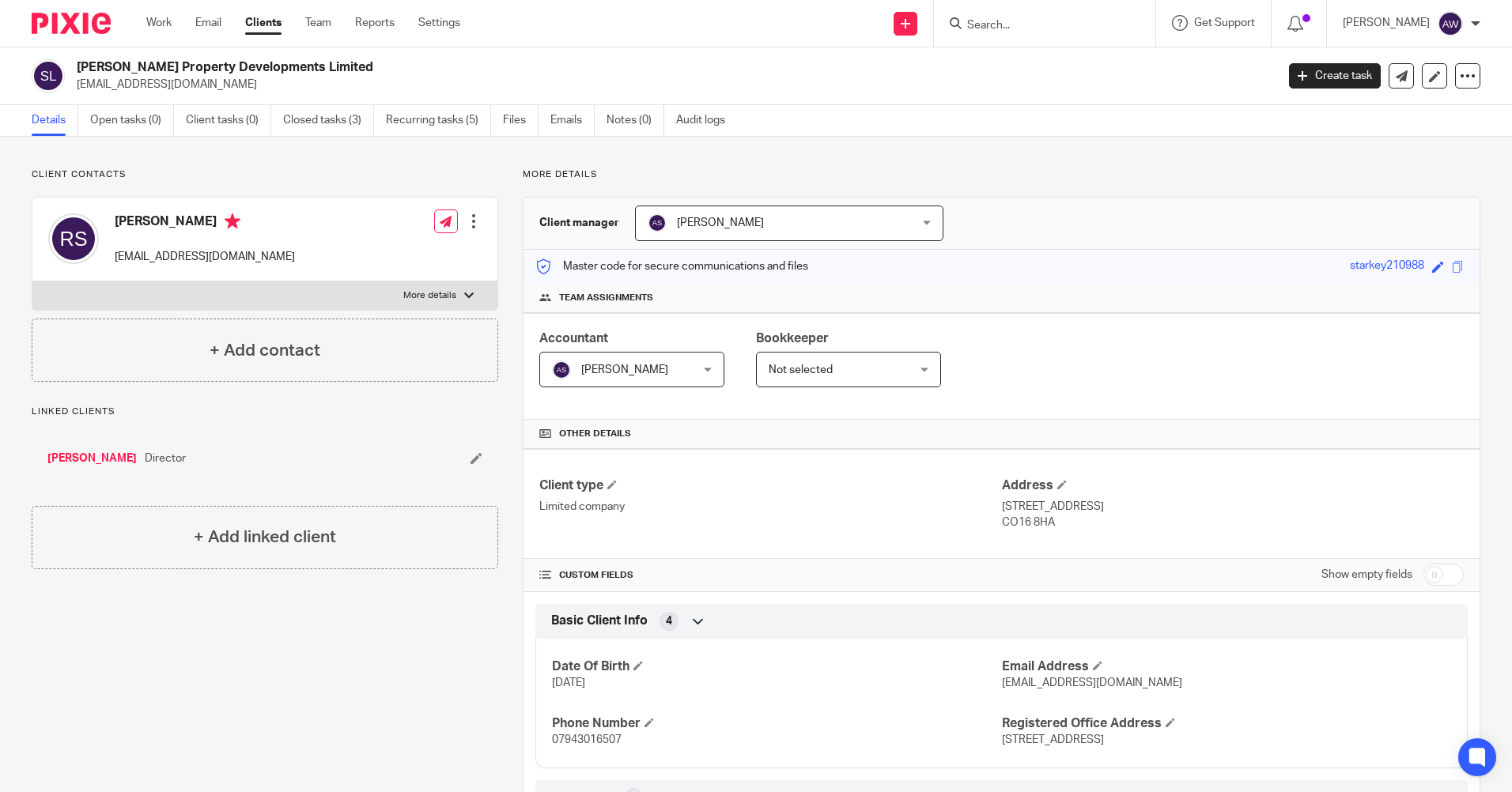
click at [979, 28] on input "Search" at bounding box center [1037, 26] width 142 height 14
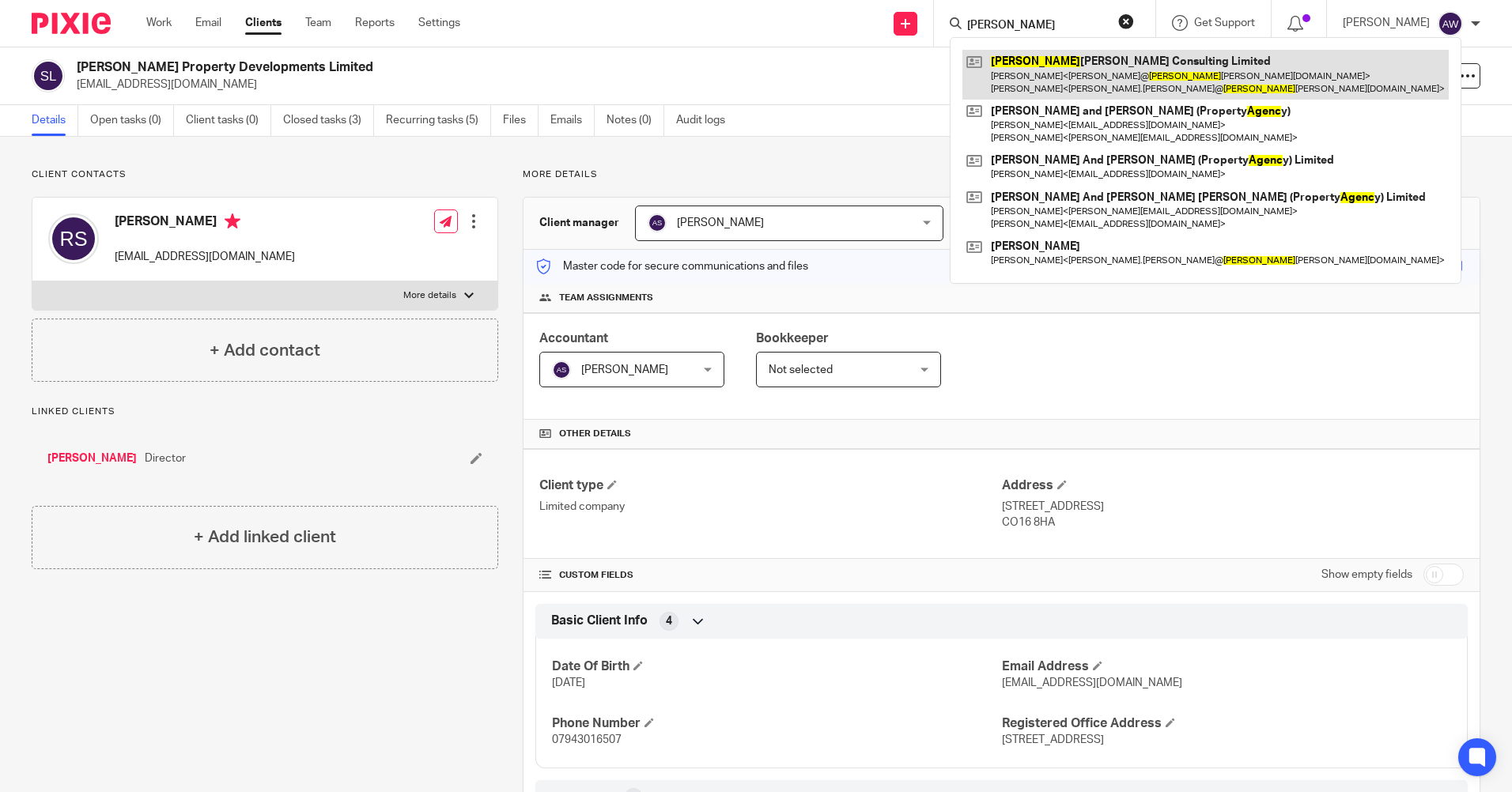
type input "agens"
click at [1036, 67] on link at bounding box center [1205, 74] width 486 height 49
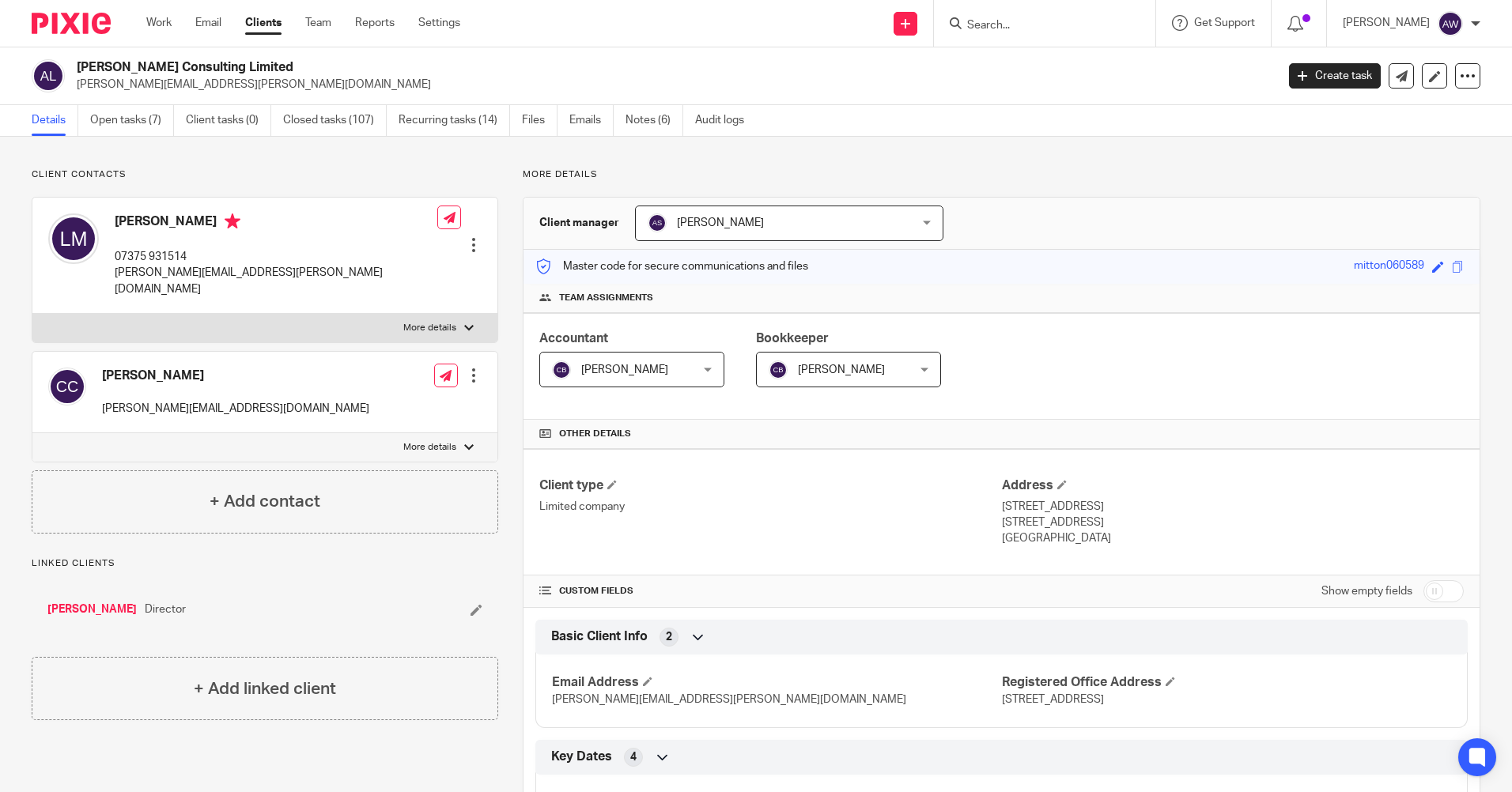
click at [1027, 34] on div at bounding box center [1045, 23] width 221 height 46
click at [1010, 27] on input "Search" at bounding box center [1037, 26] width 142 height 14
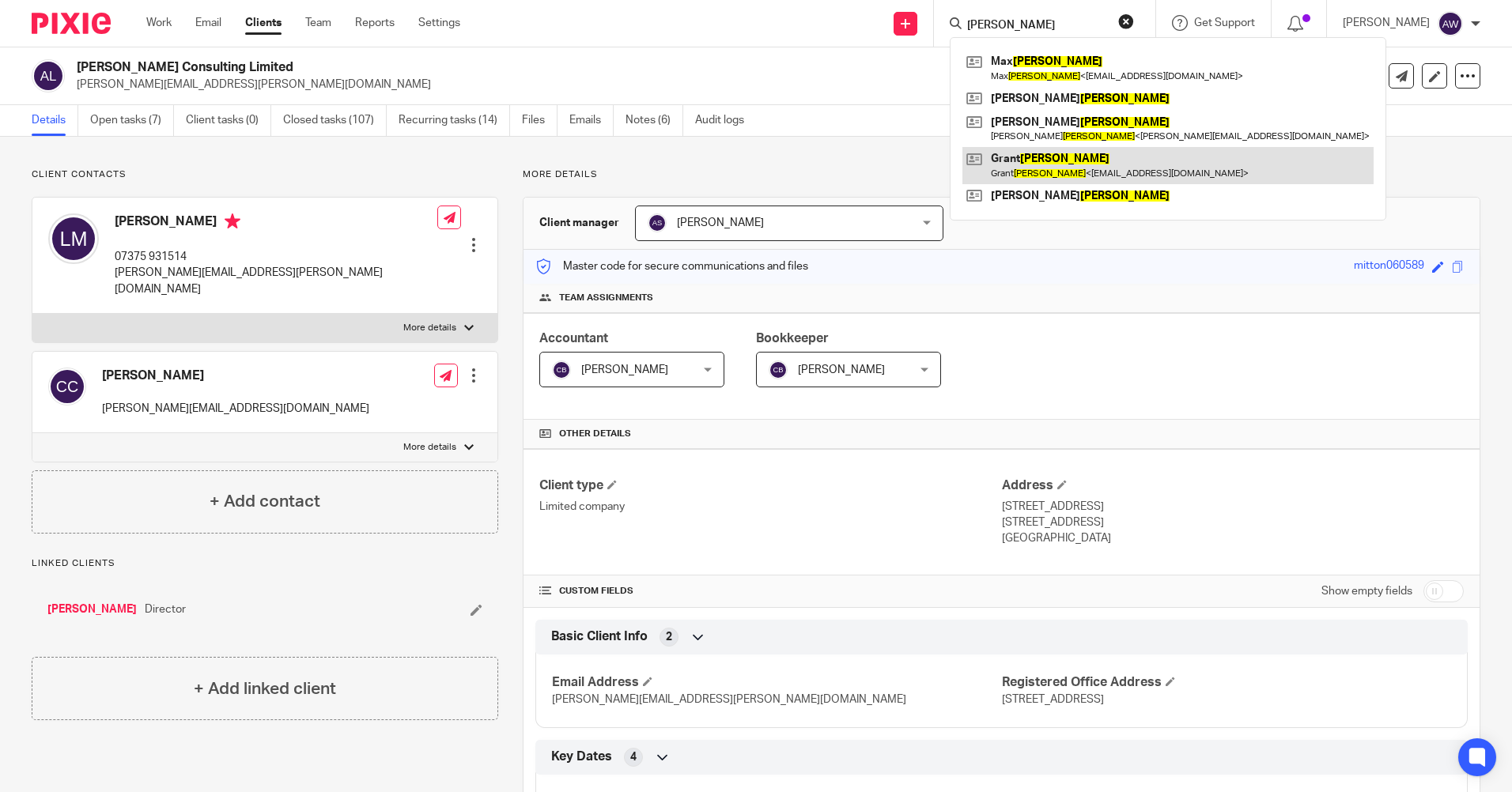
type input "bates"
click at [1067, 159] on link at bounding box center [1167, 166] width 411 height 37
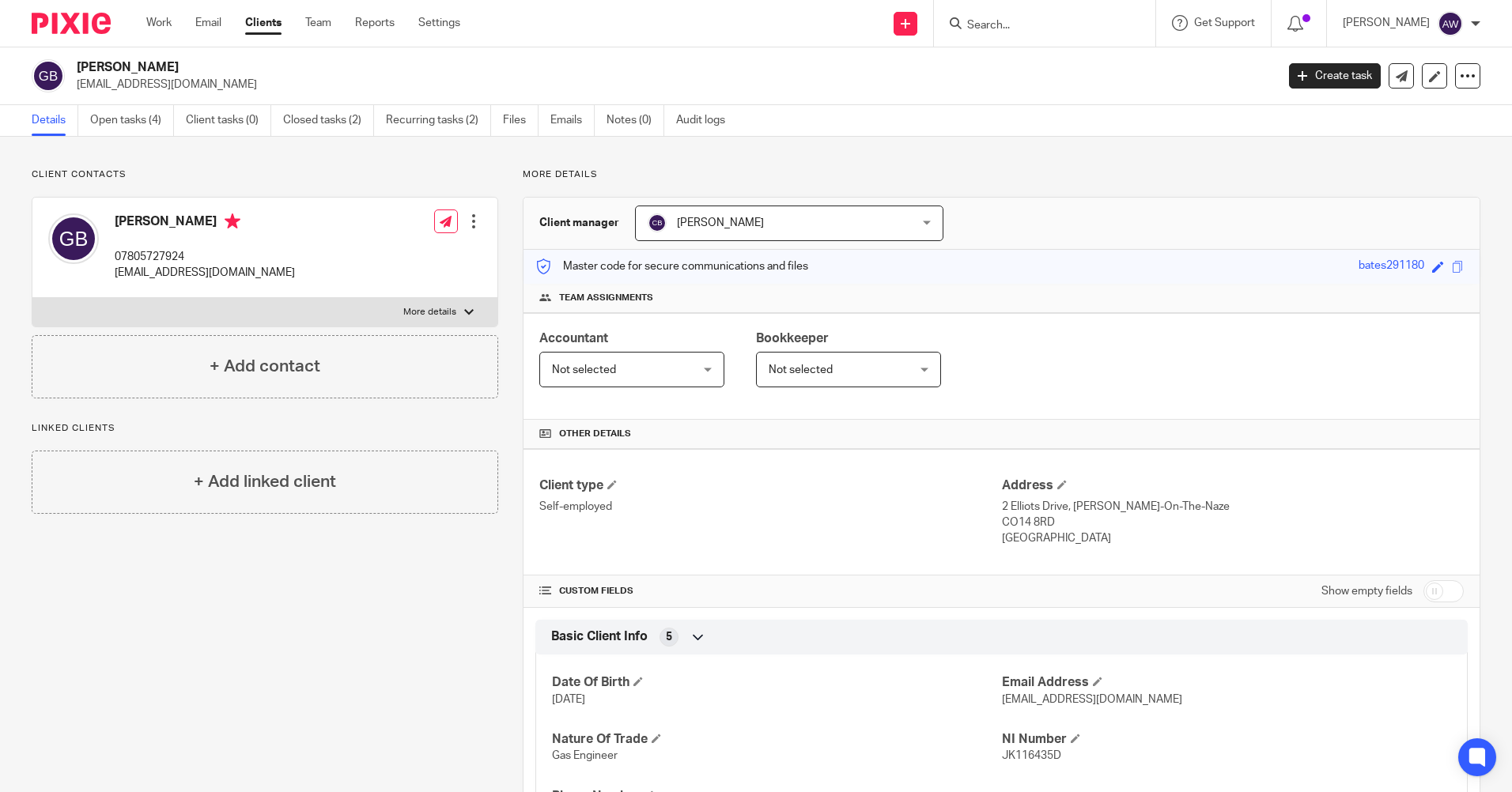
click at [995, 19] on input "Search" at bounding box center [1037, 26] width 142 height 14
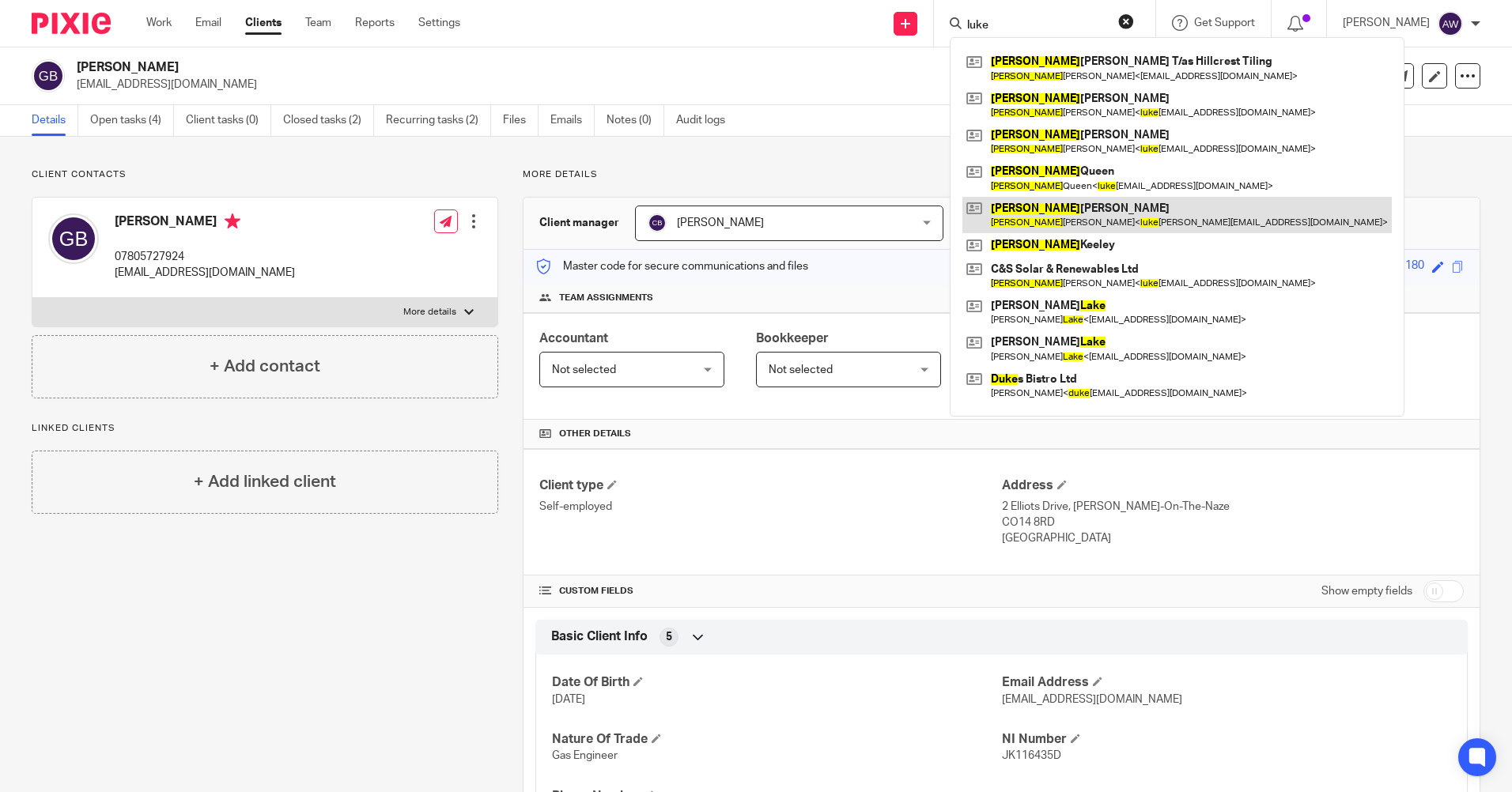
type input "luke"
click at [1059, 202] on link at bounding box center [1177, 216] width 429 height 37
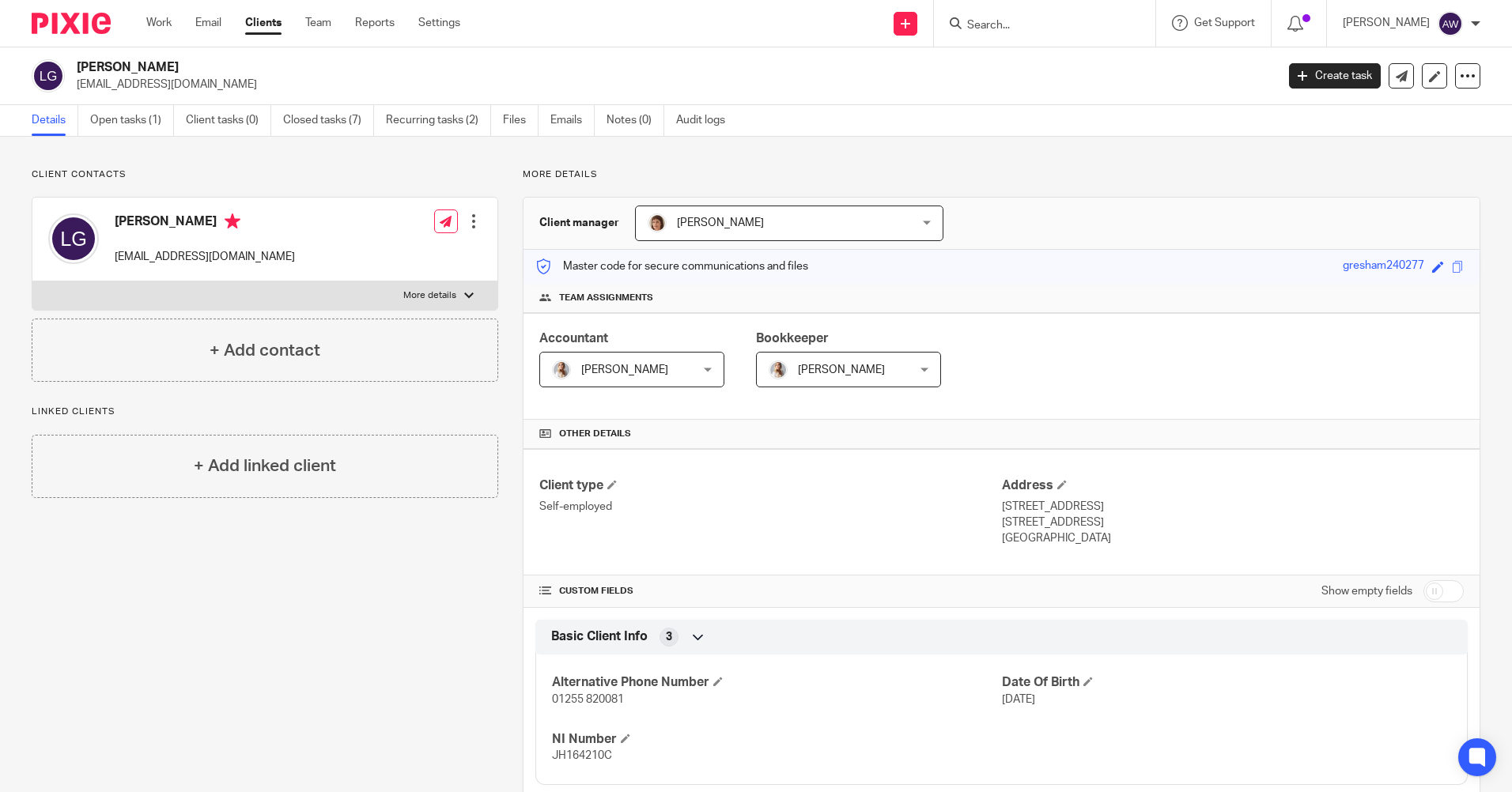
click at [1019, 25] on input "Search" at bounding box center [1037, 26] width 142 height 14
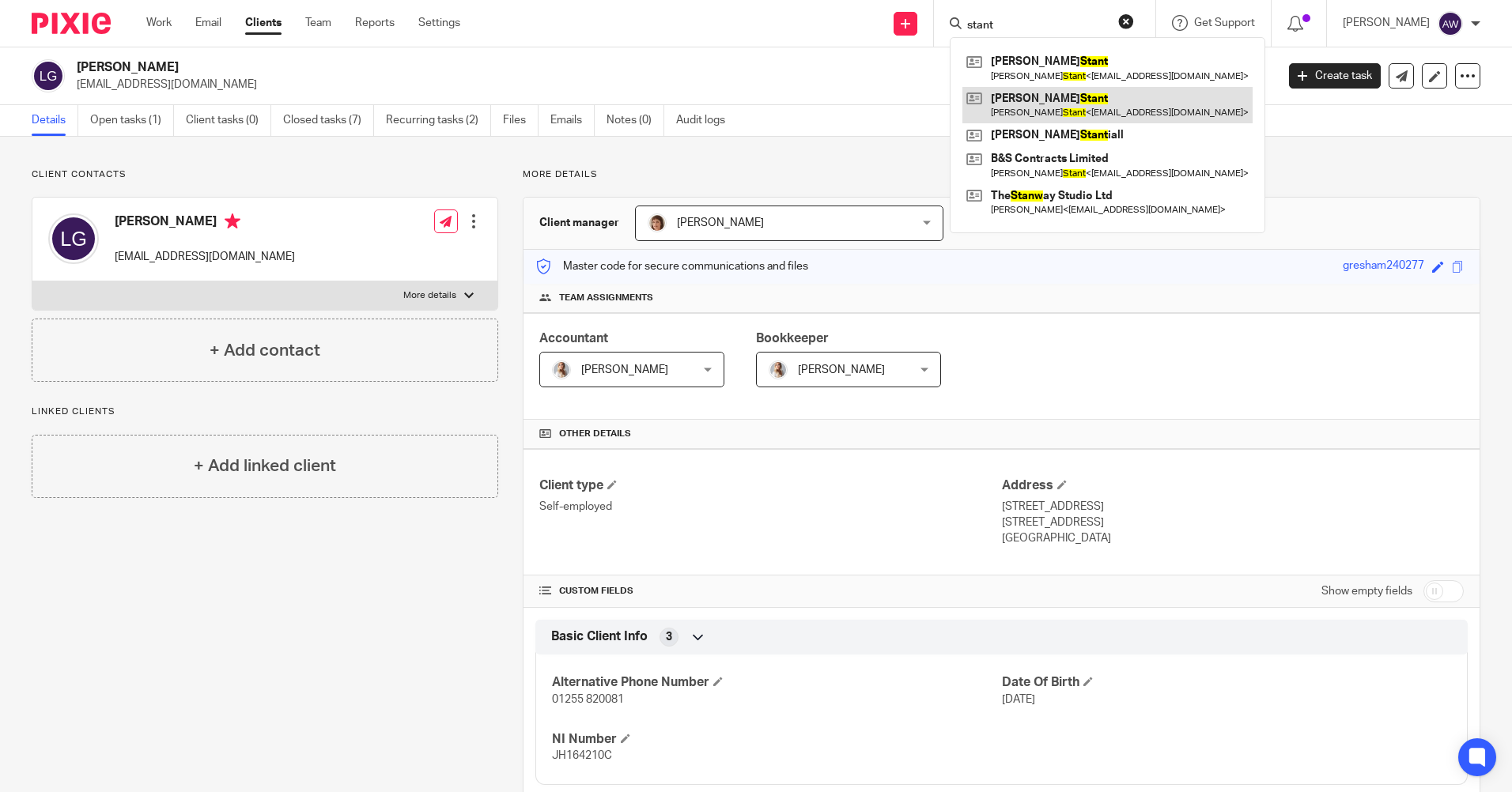
type input "stant"
click at [1028, 105] on link at bounding box center [1108, 105] width 291 height 37
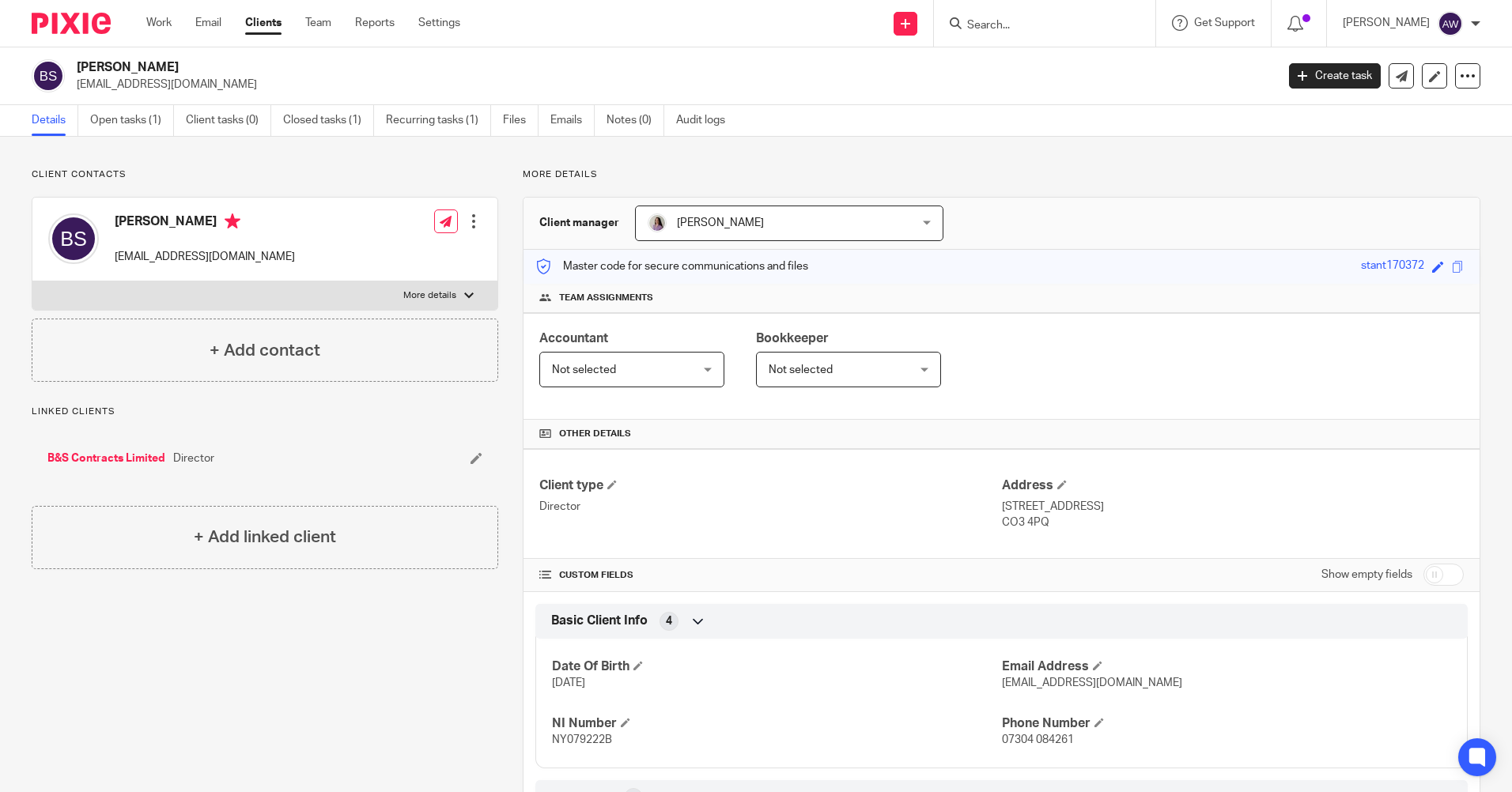
click at [1018, 15] on form at bounding box center [1049, 23] width 168 height 20
click at [1015, 19] on input "Search" at bounding box center [1037, 26] width 142 height 14
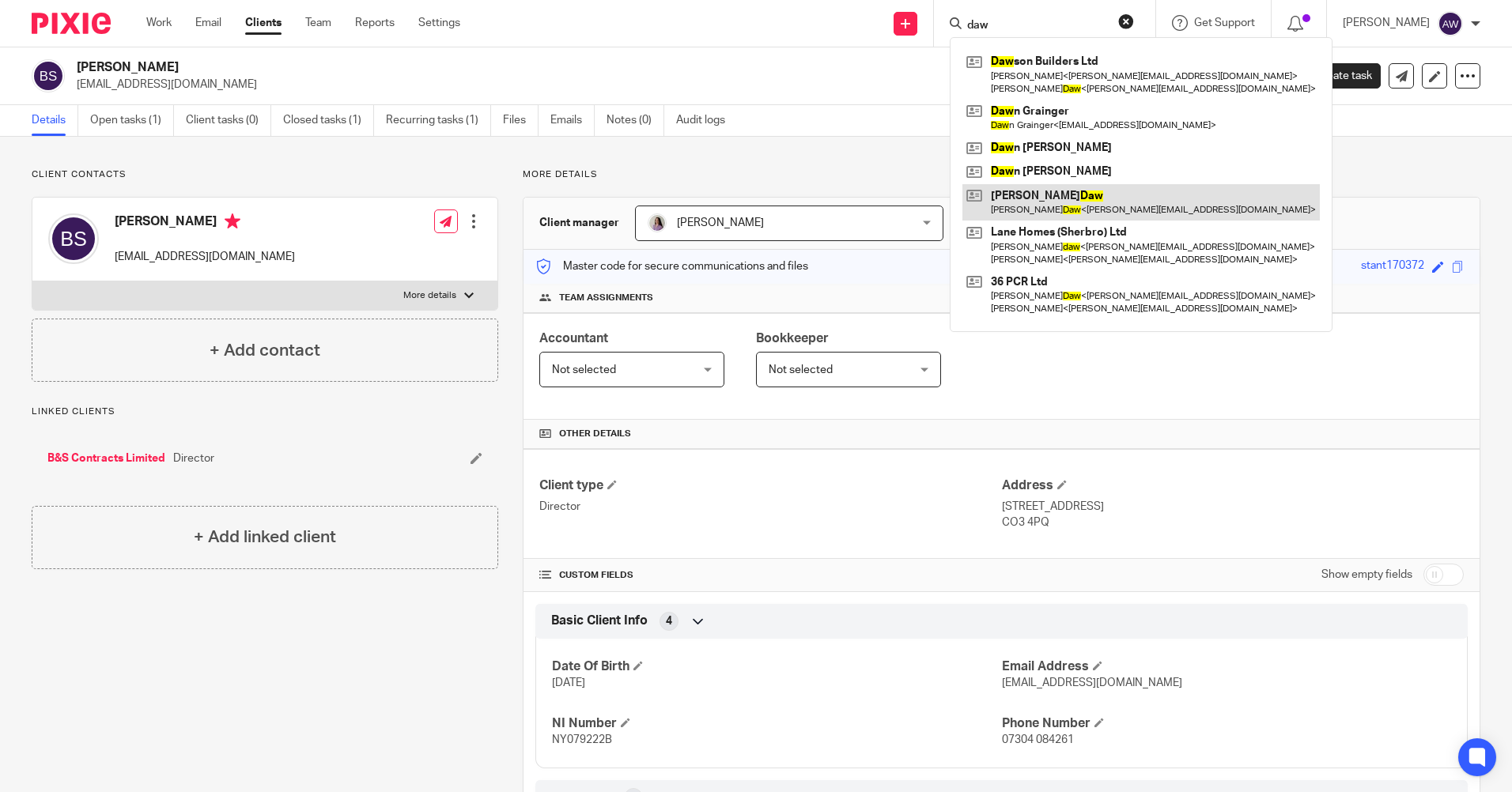
type input "daw"
click at [1054, 194] on link at bounding box center [1140, 202] width 357 height 37
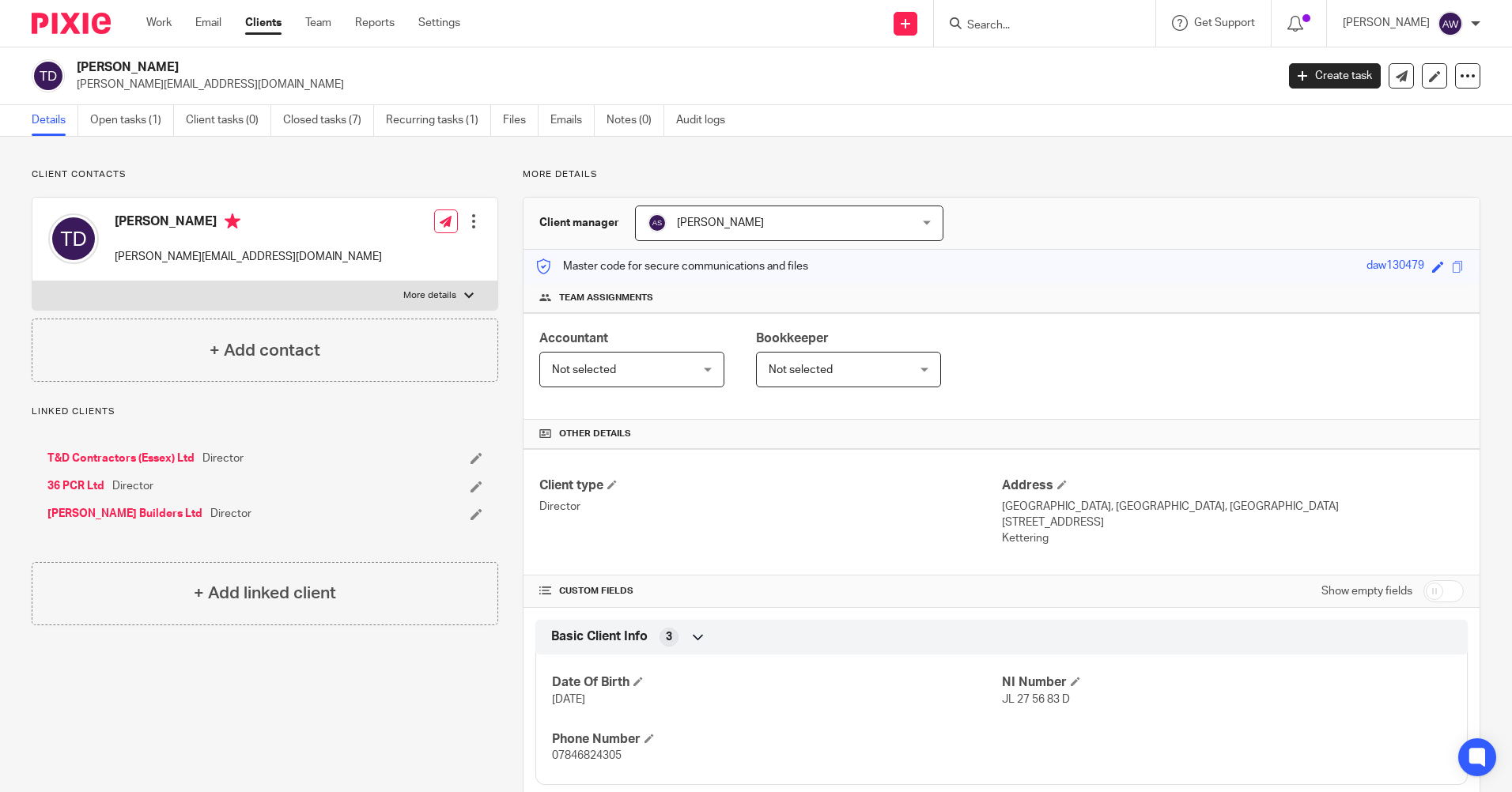
click at [1062, 28] on input "Search" at bounding box center [1037, 26] width 142 height 14
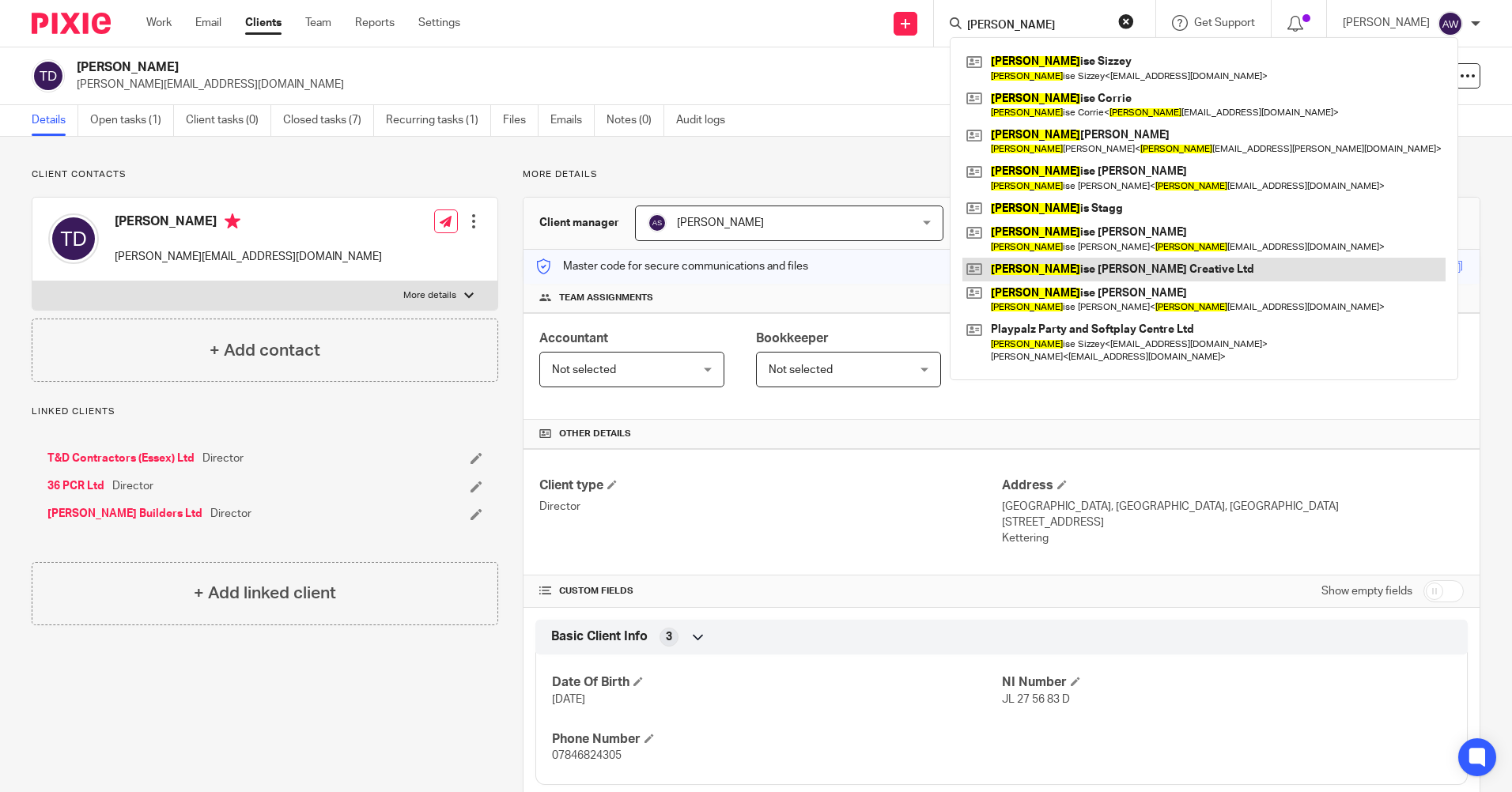
type input "lou"
click at [1091, 272] on link at bounding box center [1204, 269] width 483 height 24
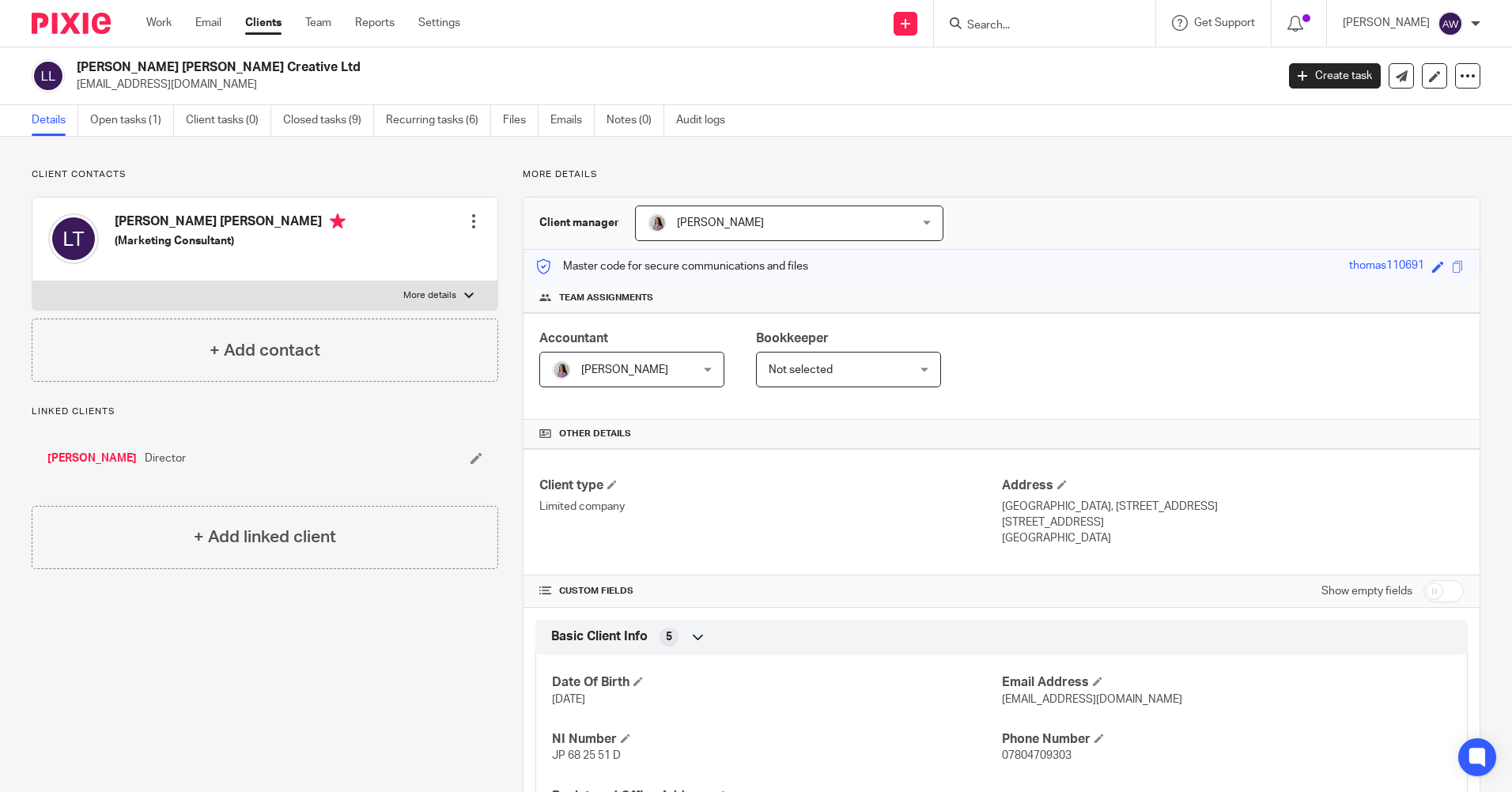
click at [100, 457] on link "[PERSON_NAME]" at bounding box center [91, 458] width 90 height 15
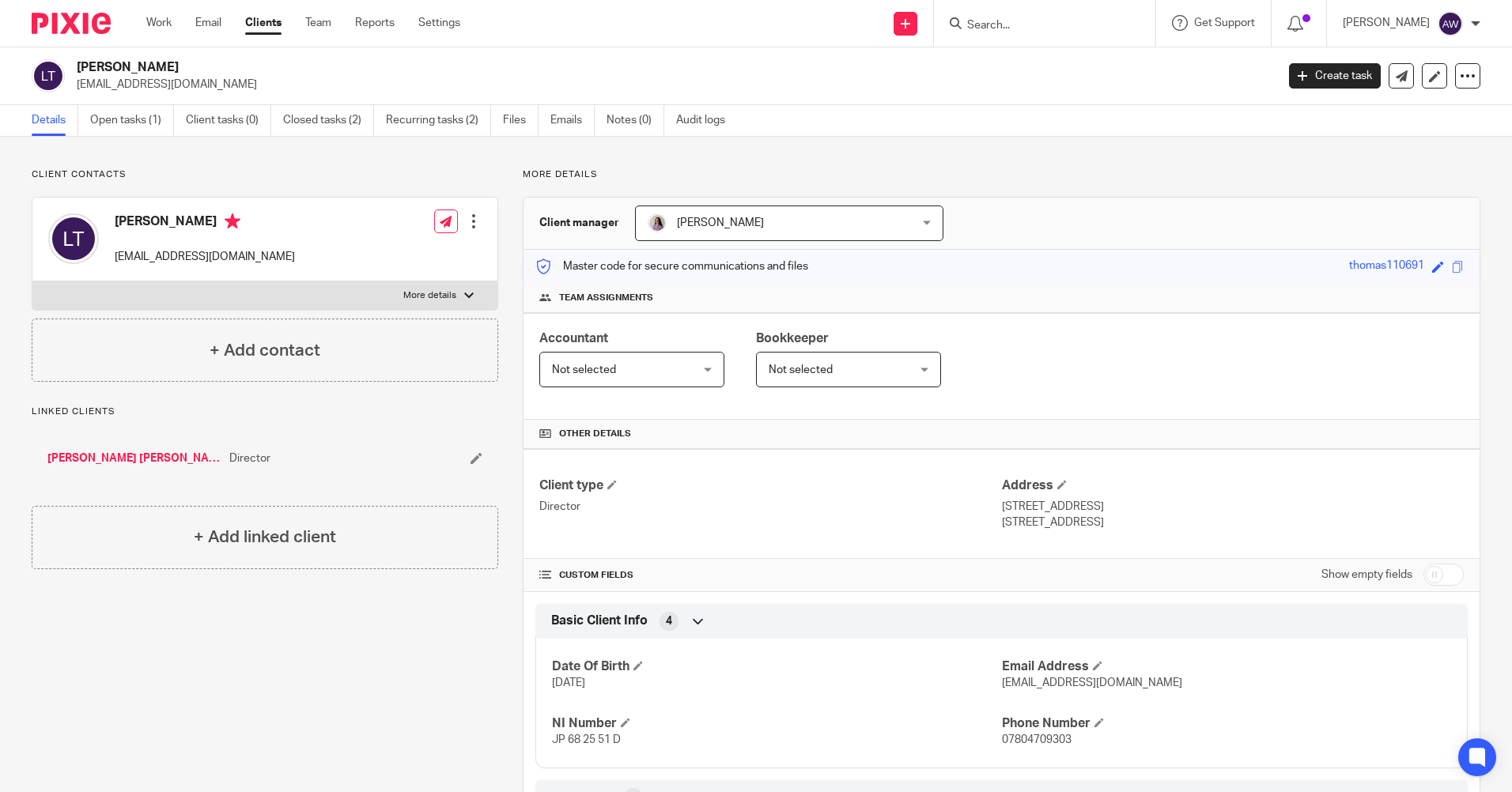
click at [985, 31] on input "Search" at bounding box center [1037, 26] width 142 height 14
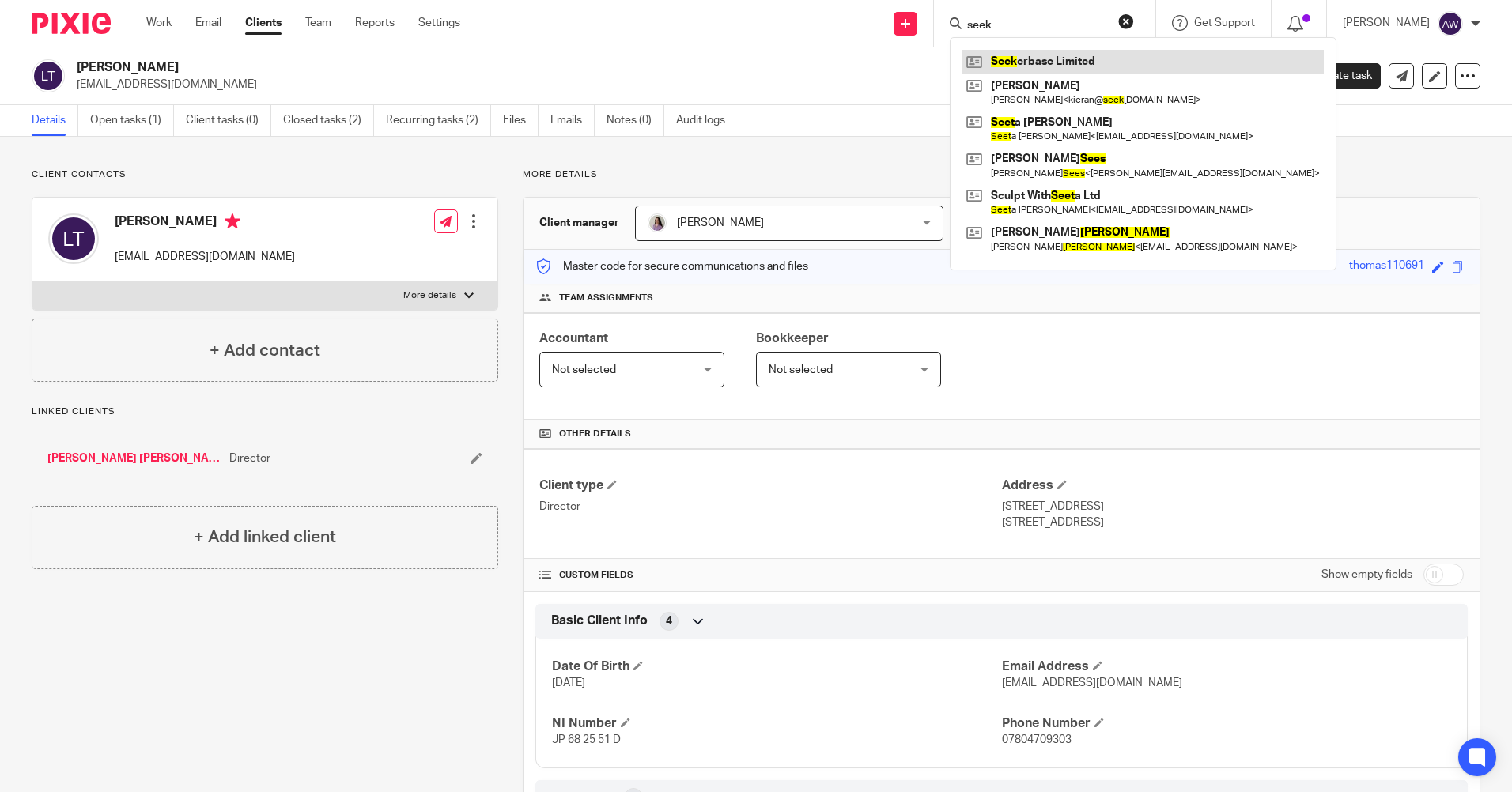
type input "seek"
click at [1015, 60] on link at bounding box center [1143, 62] width 362 height 24
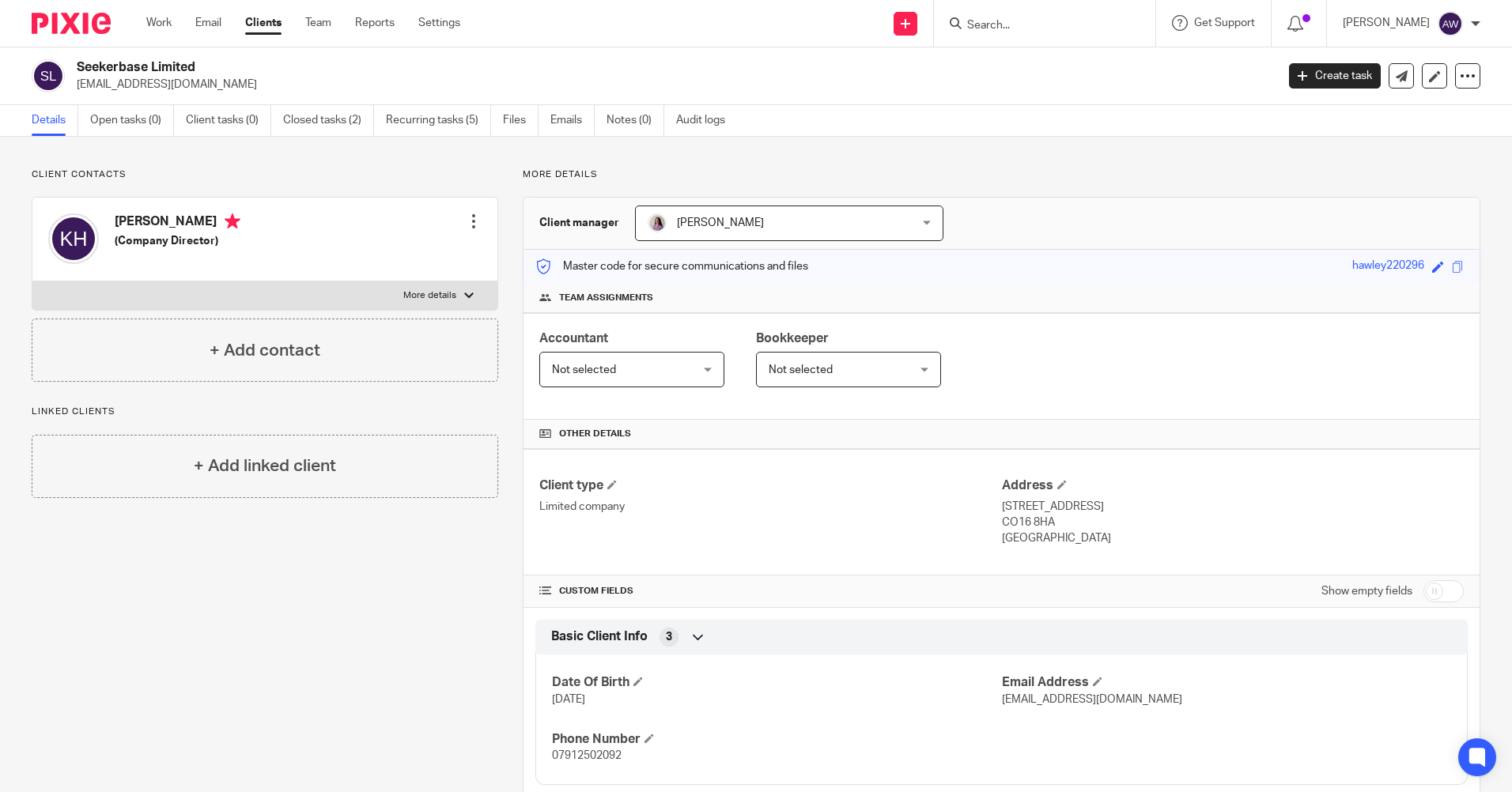
click at [992, 19] on input "Search" at bounding box center [1037, 26] width 142 height 14
type input "c"
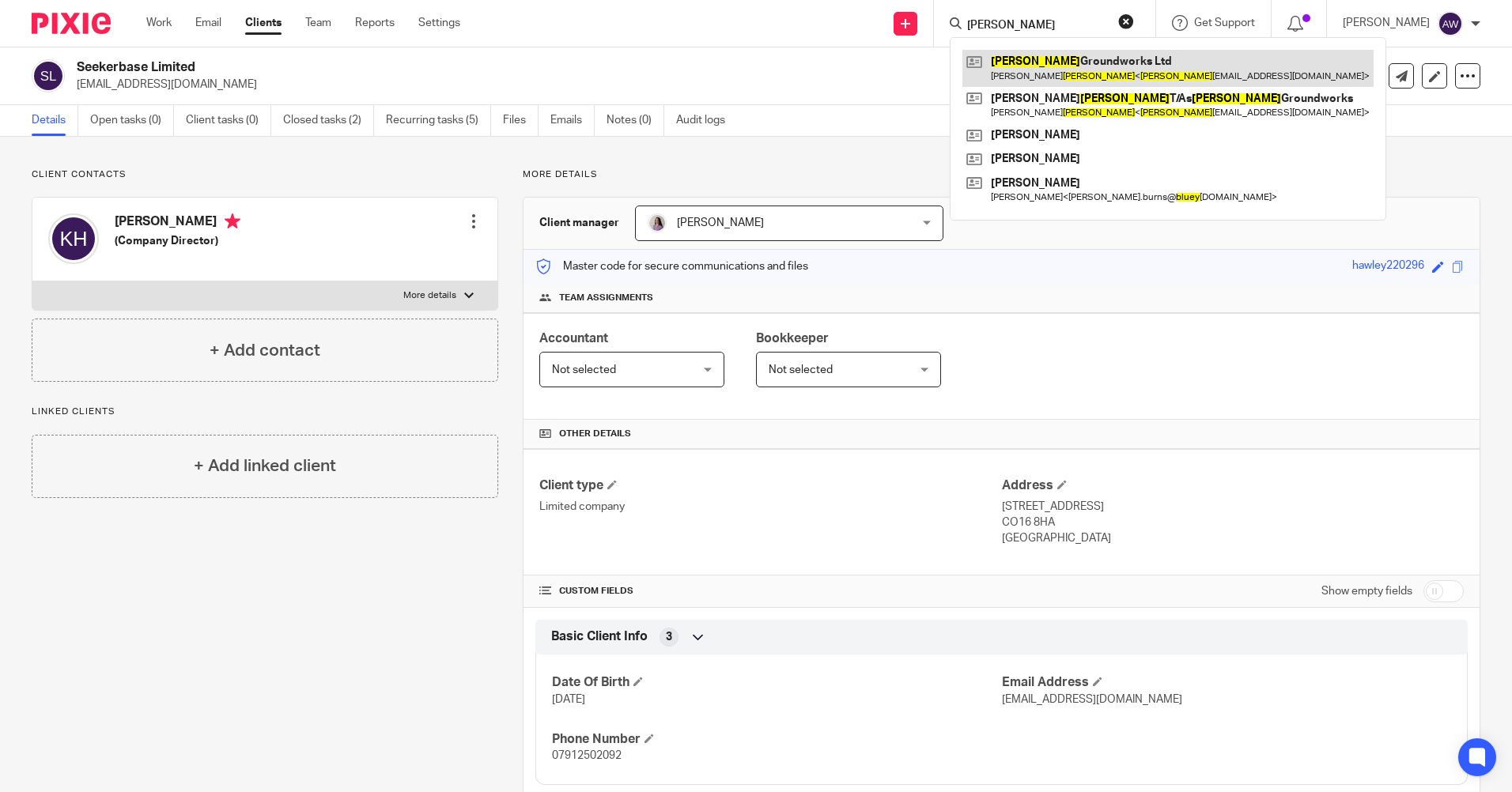
type input "bley"
click at [1050, 68] on link at bounding box center [1167, 68] width 411 height 37
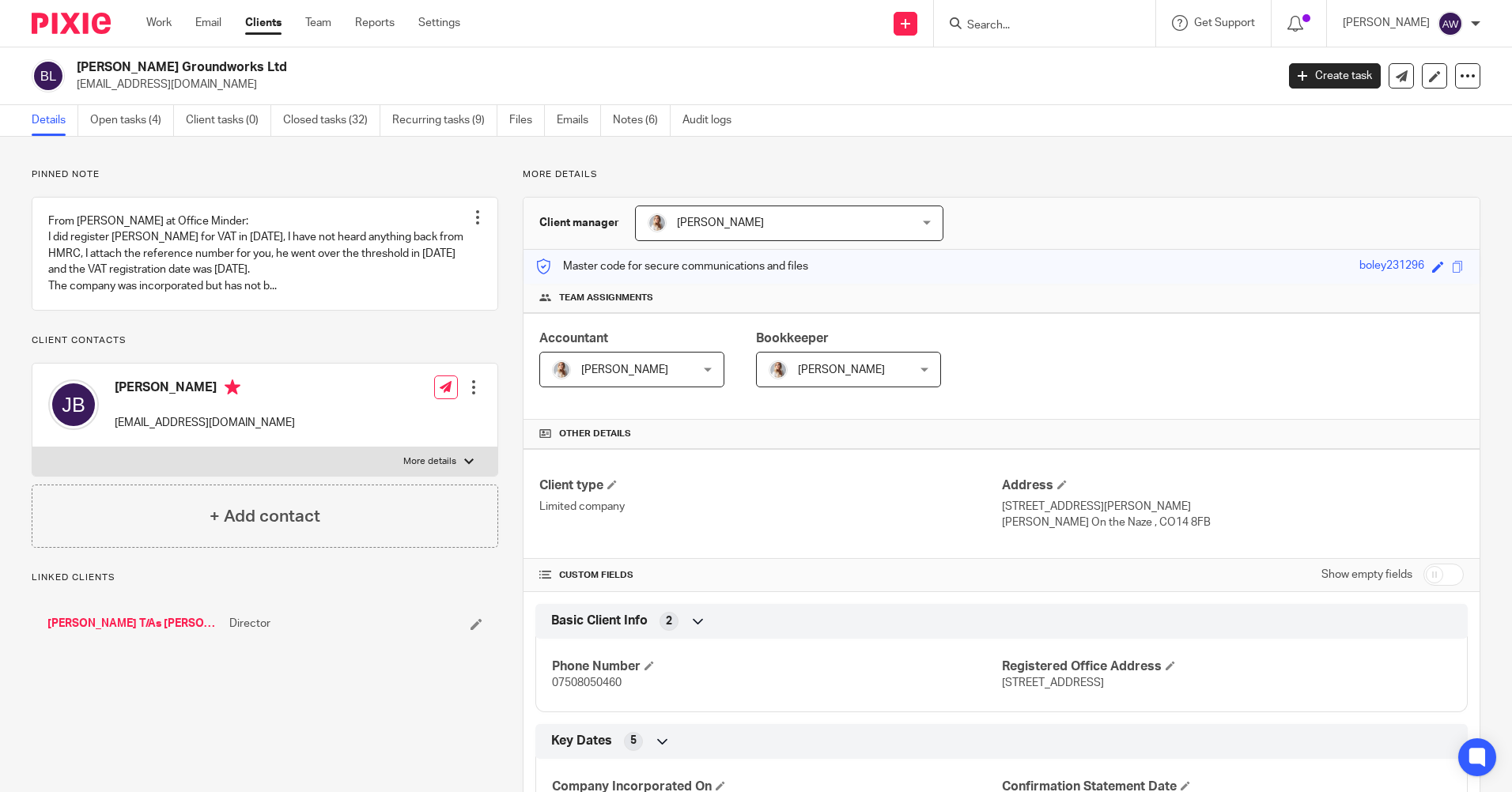
drag, startPoint x: 73, startPoint y: 78, endPoint x: 329, endPoint y: 82, distance: 256.0
click at [329, 82] on div "[PERSON_NAME] Groundworks Ltd [EMAIL_ADDRESS][DOMAIN_NAME]" at bounding box center [649, 76] width 1234 height 34
drag, startPoint x: 329, startPoint y: 82, endPoint x: 290, endPoint y: 81, distance: 39.0
copy p "[EMAIL_ADDRESS][DOMAIN_NAME]"
